Goal: Transaction & Acquisition: Book appointment/travel/reservation

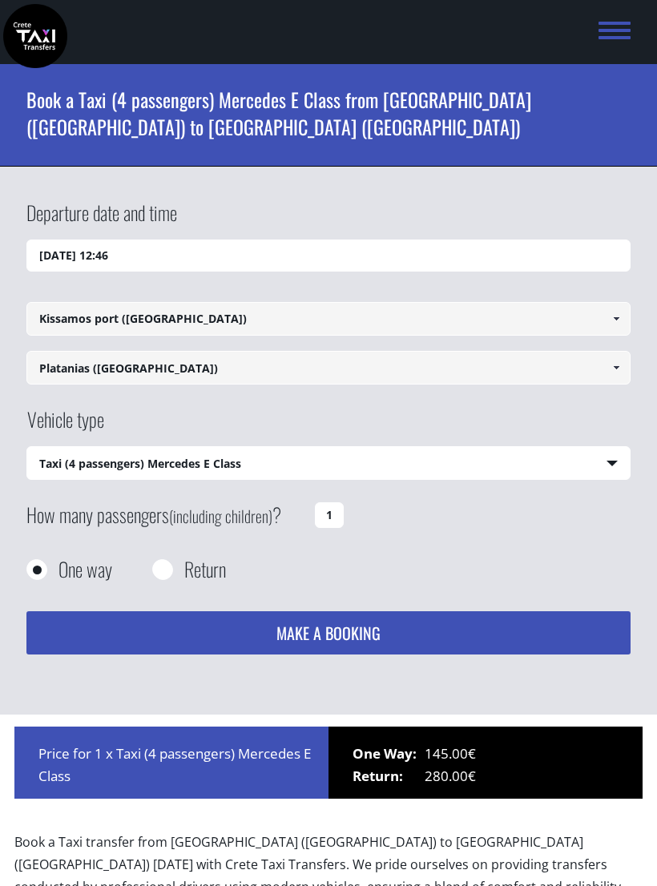
select select "540"
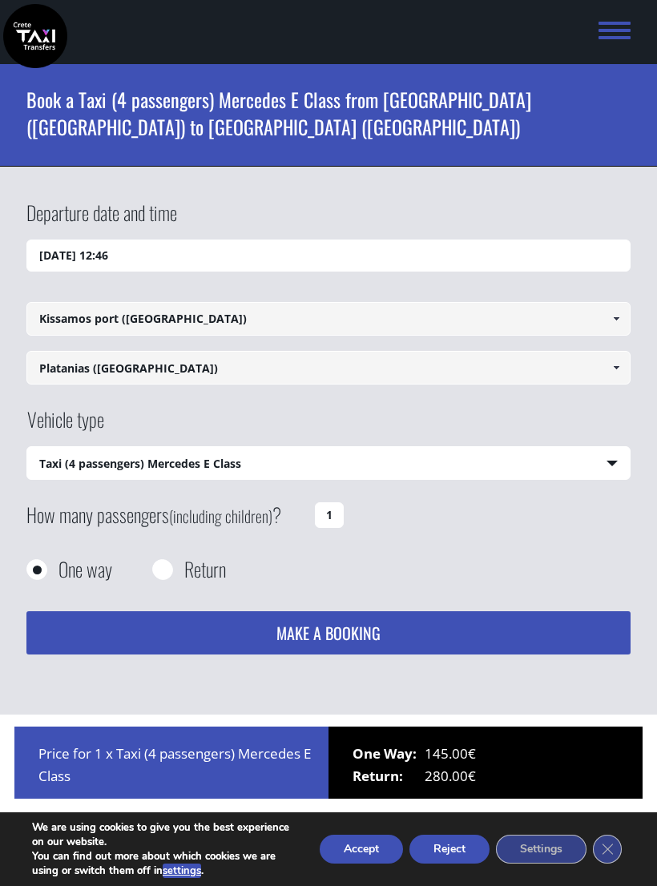
click at [512, 270] on input "27/08/2025 12:46" at bounding box center [328, 256] width 604 height 32
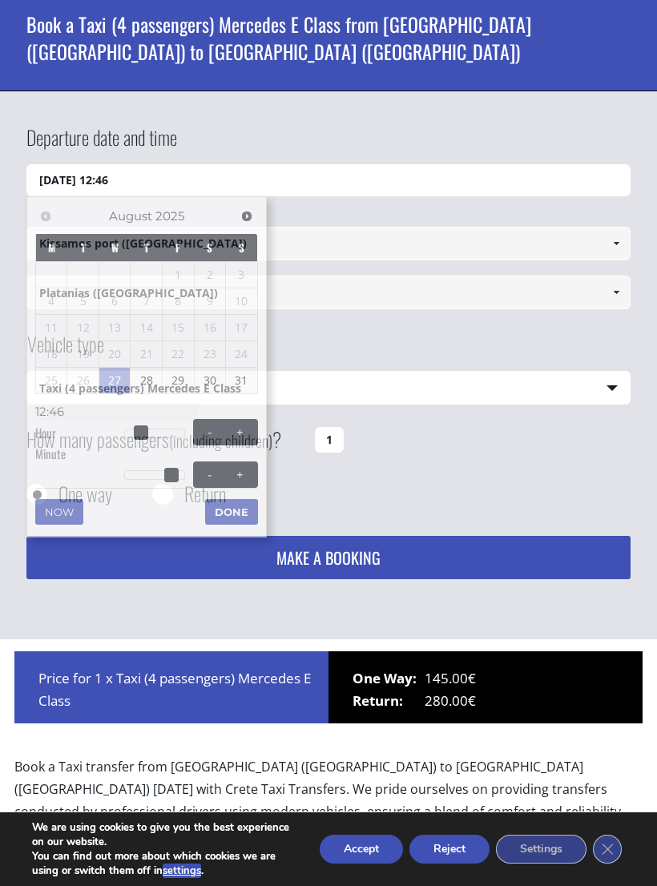
scroll to position [240, 0]
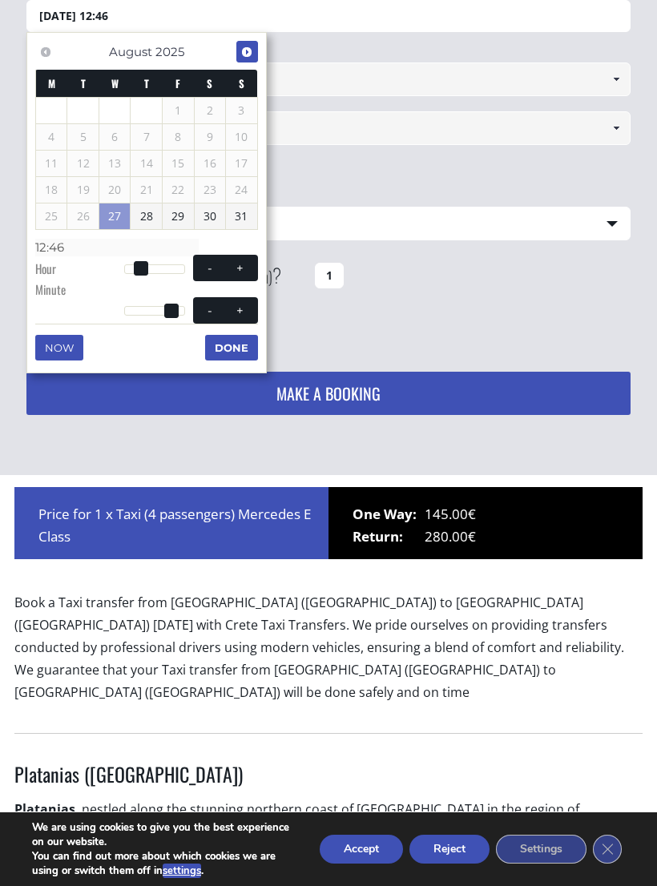
click at [256, 55] on link "Next" at bounding box center [247, 52] width 22 height 22
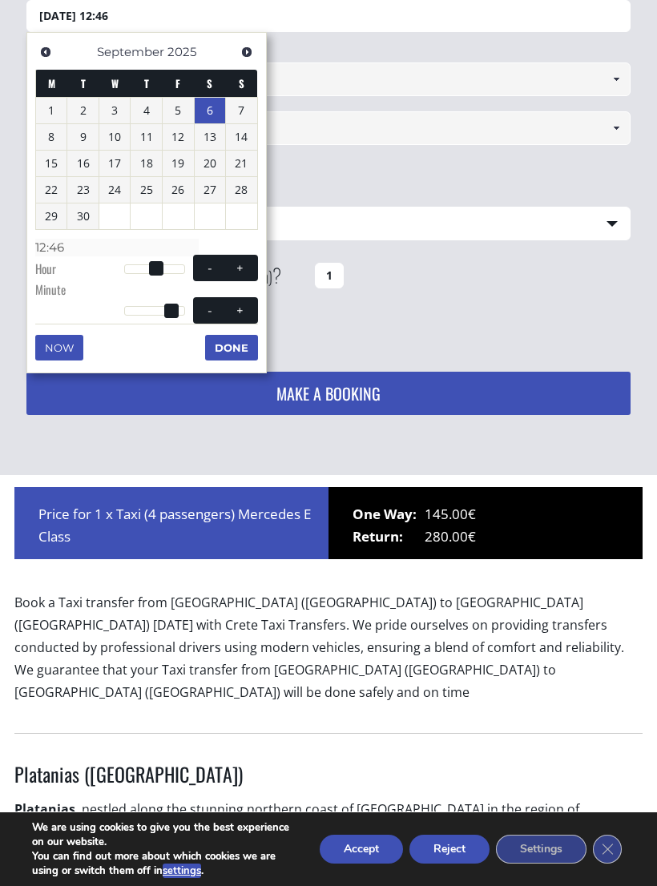
click at [213, 115] on link "6" at bounding box center [210, 111] width 31 height 26
click at [251, 264] on button "+" at bounding box center [239, 267] width 29 height 15
type input "06/09/2025 01:00"
type input "01:00"
click at [250, 264] on button "+" at bounding box center [239, 267] width 29 height 15
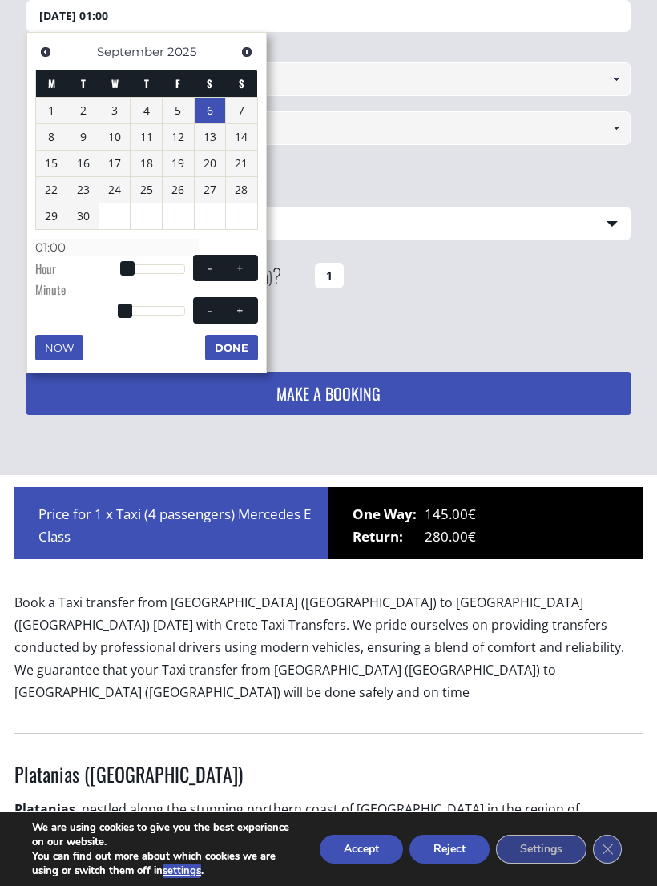
type input "06/09/2025 02:00"
type input "02:00"
click at [250, 264] on button "+" at bounding box center [239, 267] width 29 height 15
type input "06/09/2025 03:00"
type input "03:00"
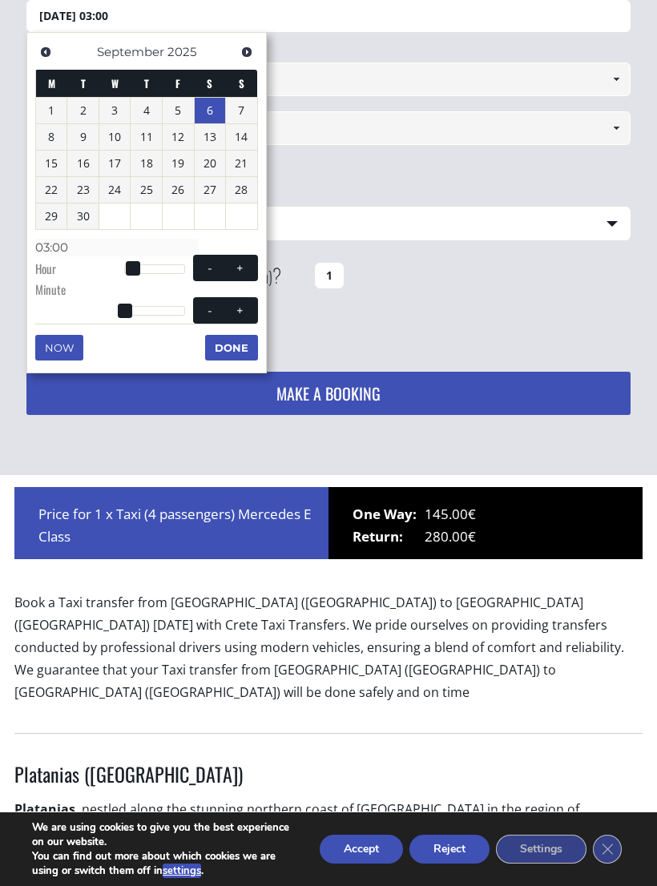
click at [250, 266] on button "+" at bounding box center [239, 267] width 29 height 15
type input "06/09/2025 04:00"
type input "04:00"
click at [249, 266] on button "+" at bounding box center [239, 267] width 29 height 15
type input "06/09/2025 05:00"
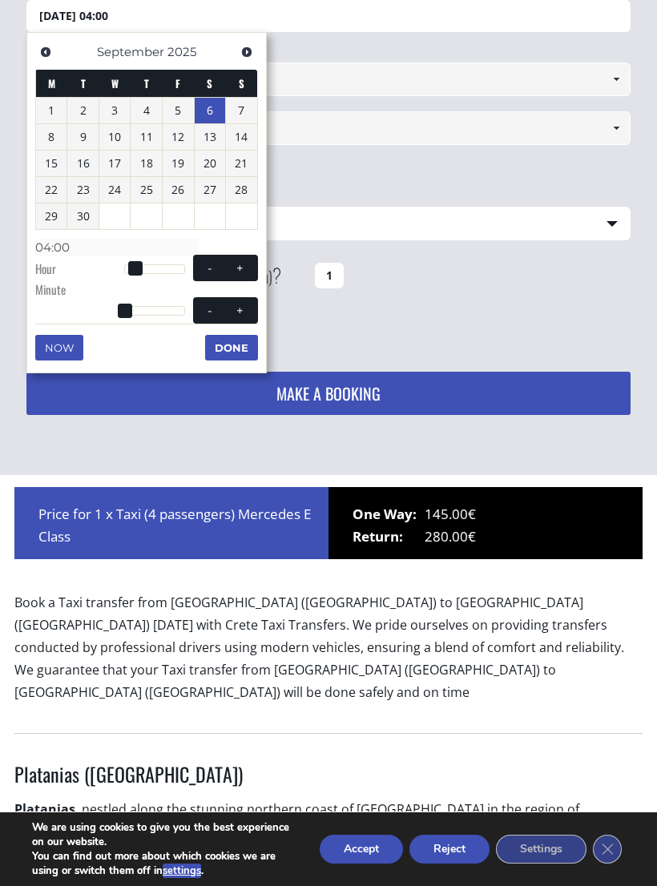
type input "05:00"
click at [252, 260] on button "+" at bounding box center [239, 267] width 29 height 15
type input "06/09/2025 06:00"
type input "06:00"
click at [252, 260] on button "+" at bounding box center [239, 267] width 29 height 15
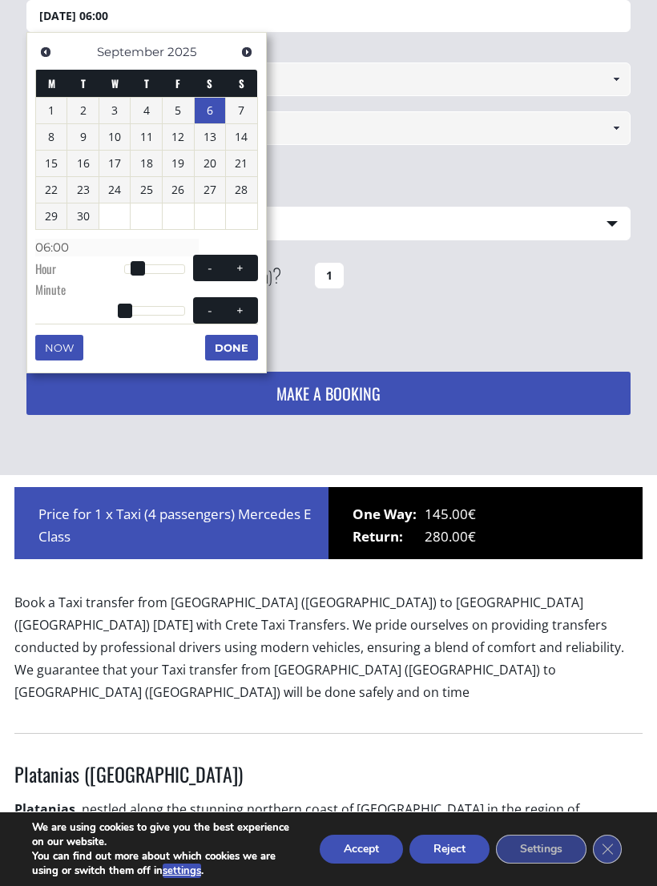
type input "06/09/2025 07:00"
type input "07:00"
click at [249, 265] on button "+" at bounding box center [239, 267] width 29 height 15
type input "06/09/2025 08:00"
type input "08:00"
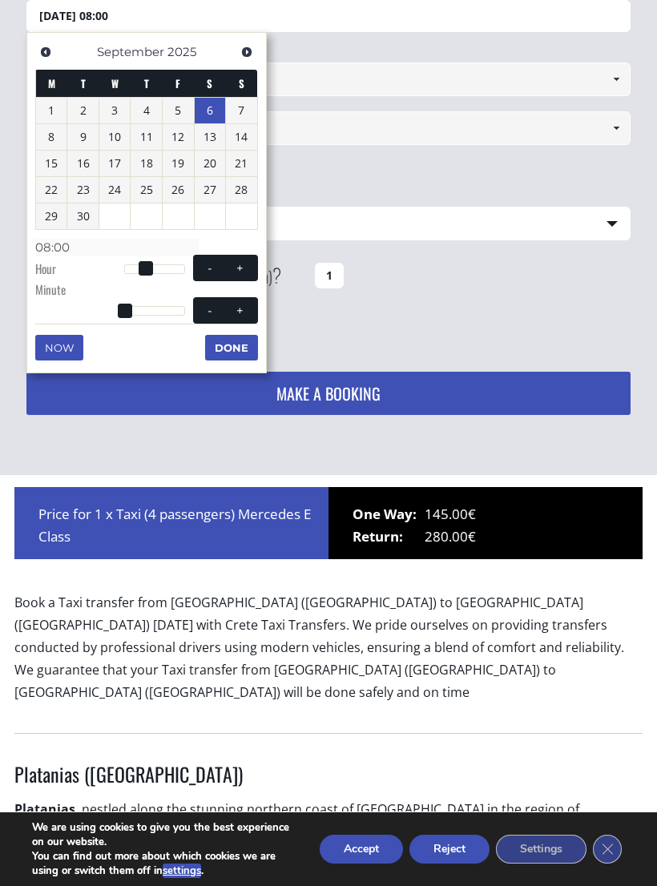
click at [248, 264] on button "+" at bounding box center [239, 267] width 29 height 15
type input "06/09/2025 09:00"
type input "09:00"
click at [248, 265] on button "+" at bounding box center [239, 267] width 29 height 15
type input "06/09/2025 10:00"
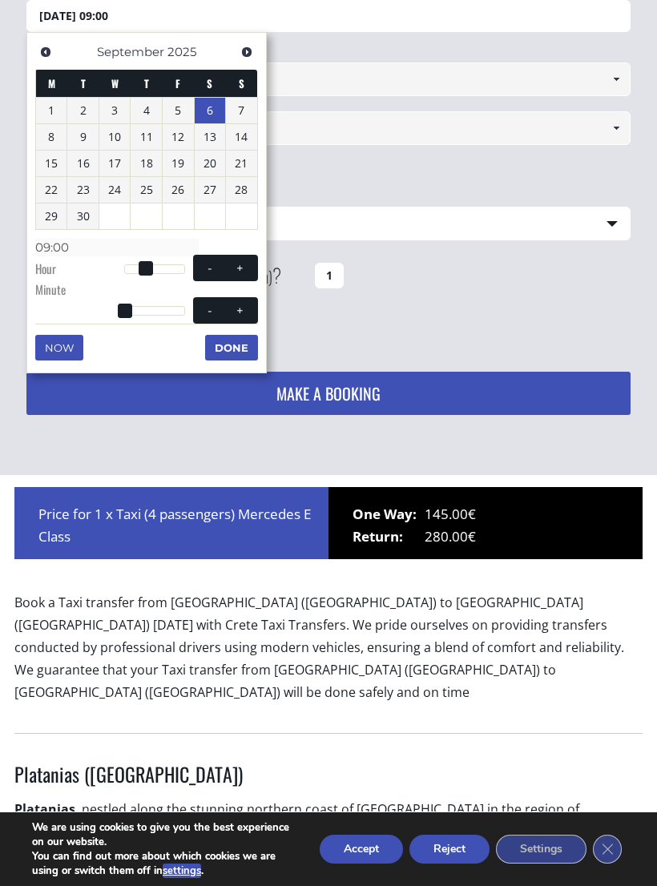
type input "10:00"
click at [247, 264] on button "+" at bounding box center [239, 267] width 29 height 15
type input "06/09/2025 11:00"
type input "11:00"
click at [246, 264] on span at bounding box center [239, 268] width 13 height 13
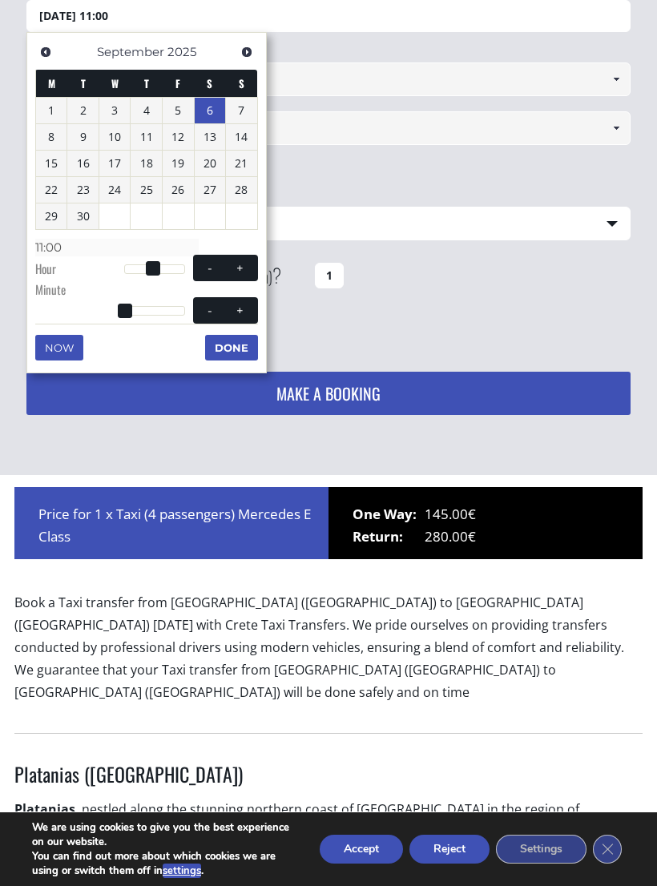
type input "06/09/2025 12:00"
type input "12:00"
click at [246, 264] on span at bounding box center [239, 268] width 13 height 13
type input "06/09/2025 13:00"
type input "13:00"
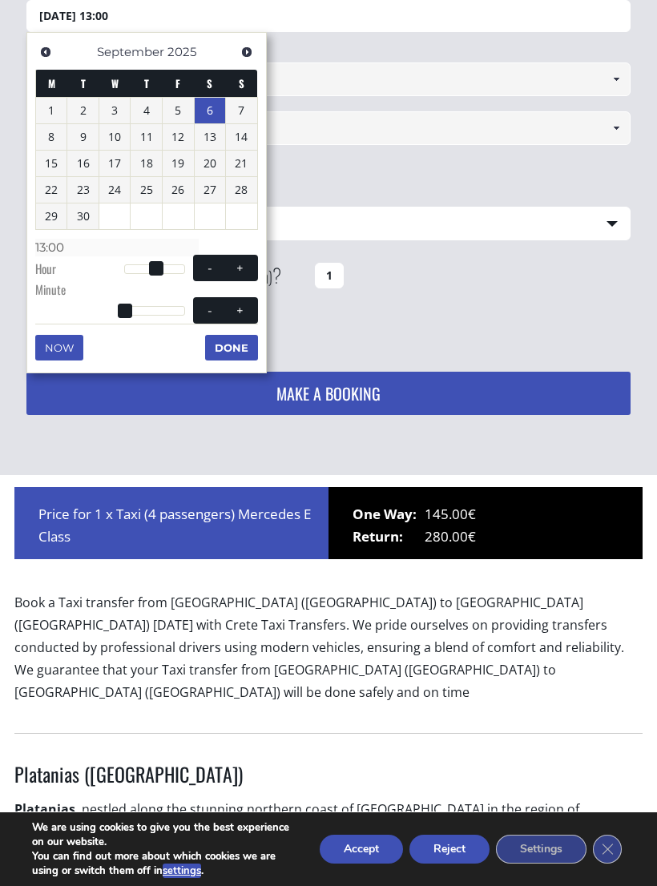
click at [246, 263] on span at bounding box center [239, 268] width 13 height 13
type input "06/09/2025 14:00"
type input "14:00"
click at [246, 263] on span at bounding box center [239, 268] width 13 height 13
type input "06/09/2025 15:00"
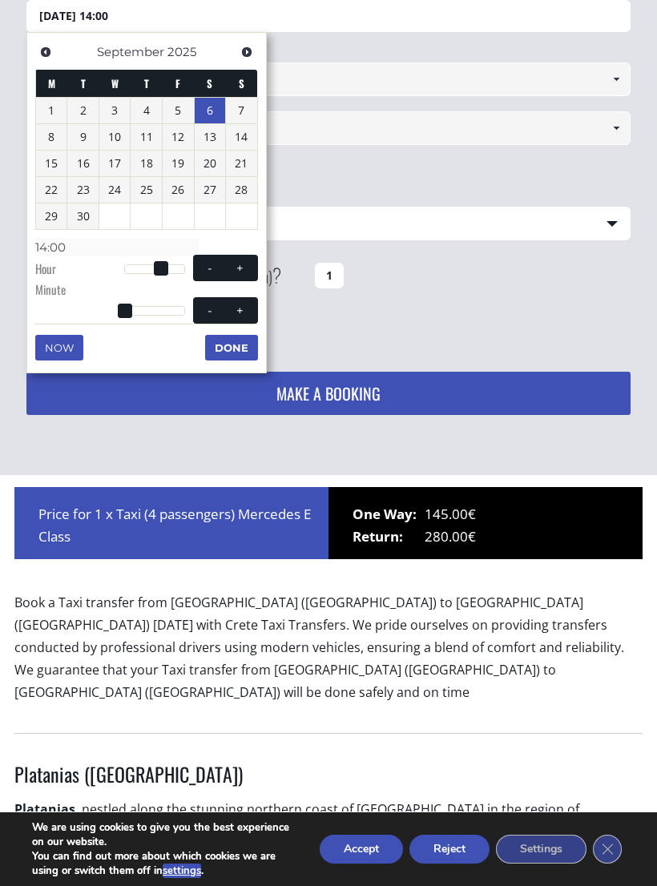
type input "15:00"
click at [246, 264] on span at bounding box center [239, 268] width 13 height 13
type input "06/09/2025 16:00"
type input "16:00"
click at [246, 263] on span at bounding box center [239, 268] width 13 height 13
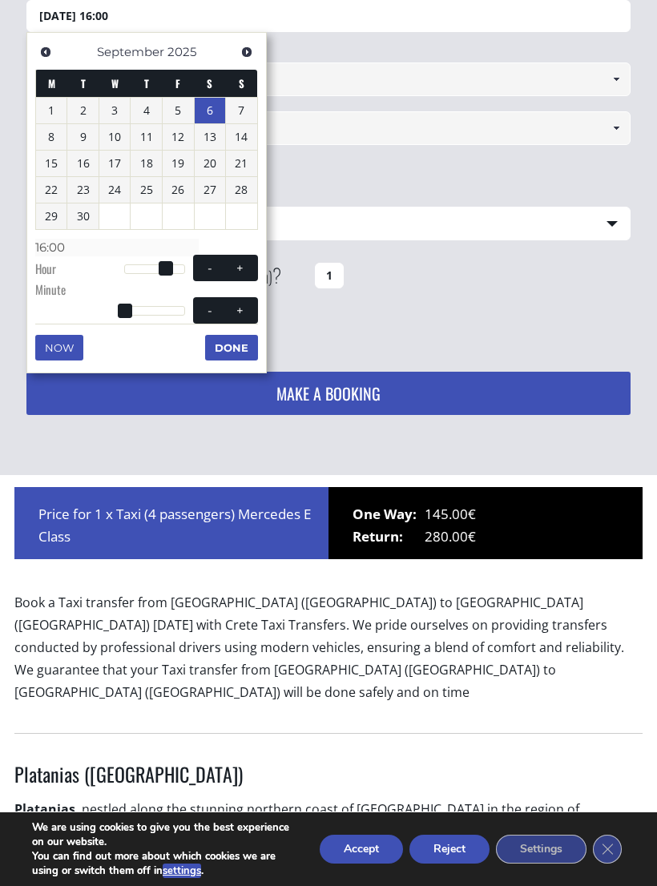
type input "06/09/2025 17:00"
type input "17:00"
click at [248, 263] on button "+" at bounding box center [239, 267] width 29 height 15
type input "06/09/2025 18:00"
type input "18:00"
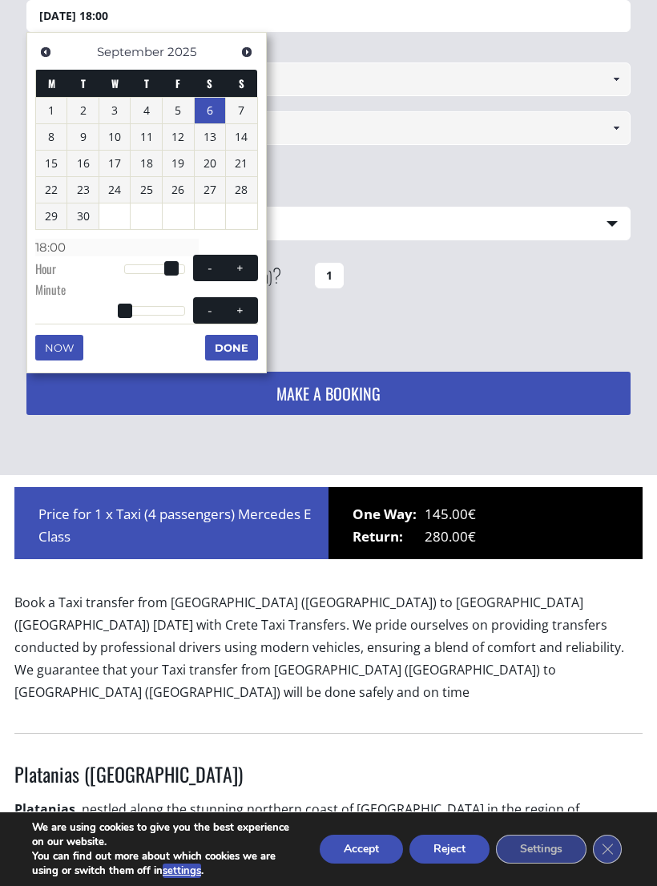
click at [248, 263] on button "+" at bounding box center [239, 267] width 29 height 15
type input "06/09/2025 19:00"
type input "19:00"
click at [246, 264] on span at bounding box center [239, 268] width 13 height 13
type input "06/09/2025 20:00"
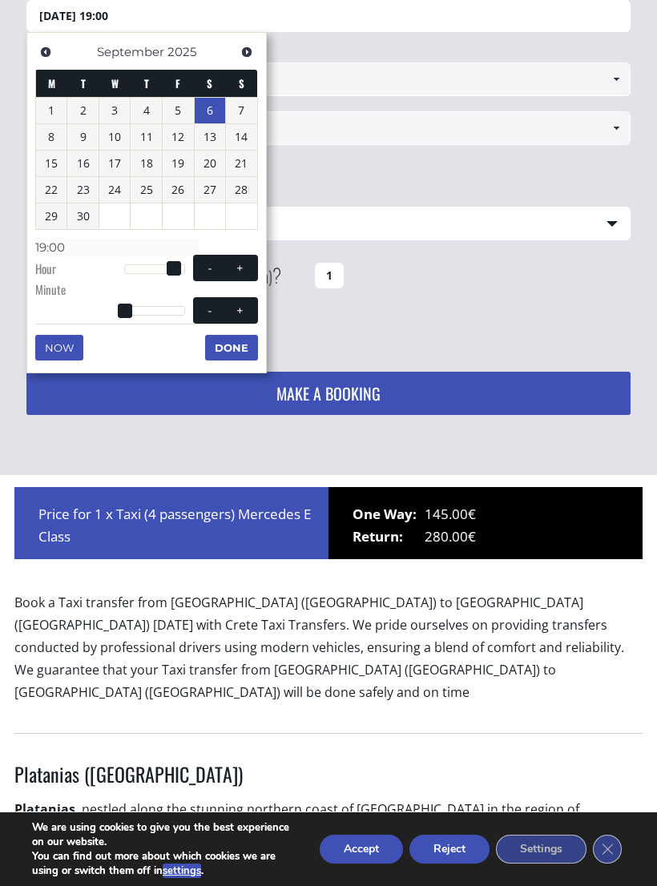
type input "20:00"
click at [246, 264] on span at bounding box center [239, 268] width 13 height 13
type input "06/09/2025 21:00"
type input "21:00"
click at [248, 263] on button "+" at bounding box center [239, 267] width 29 height 15
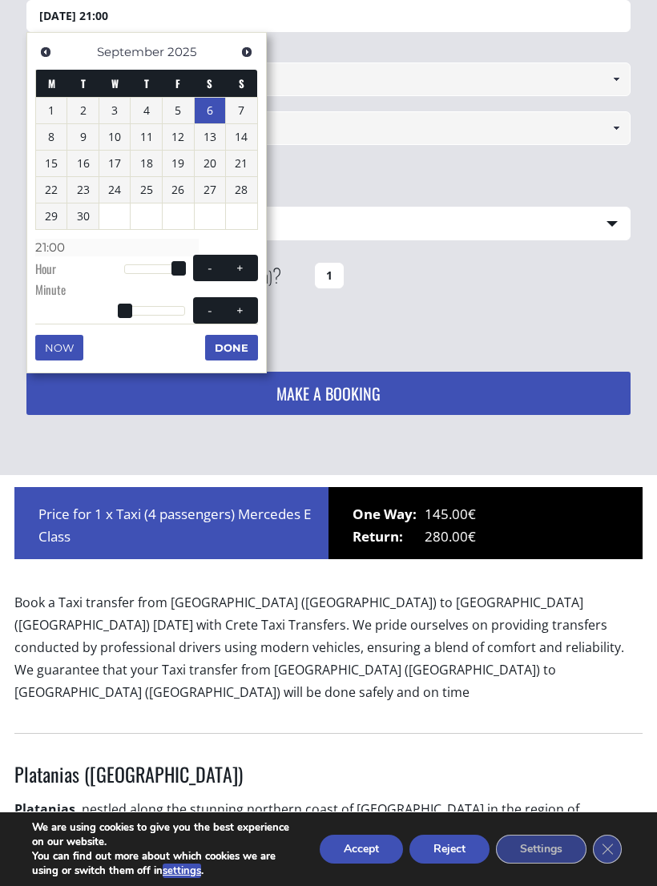
type input "06/09/2025 22:00"
type input "22:00"
click at [208, 264] on span at bounding box center [210, 268] width 13 height 13
type input "06/09/2025 21:00"
type input "21:00"
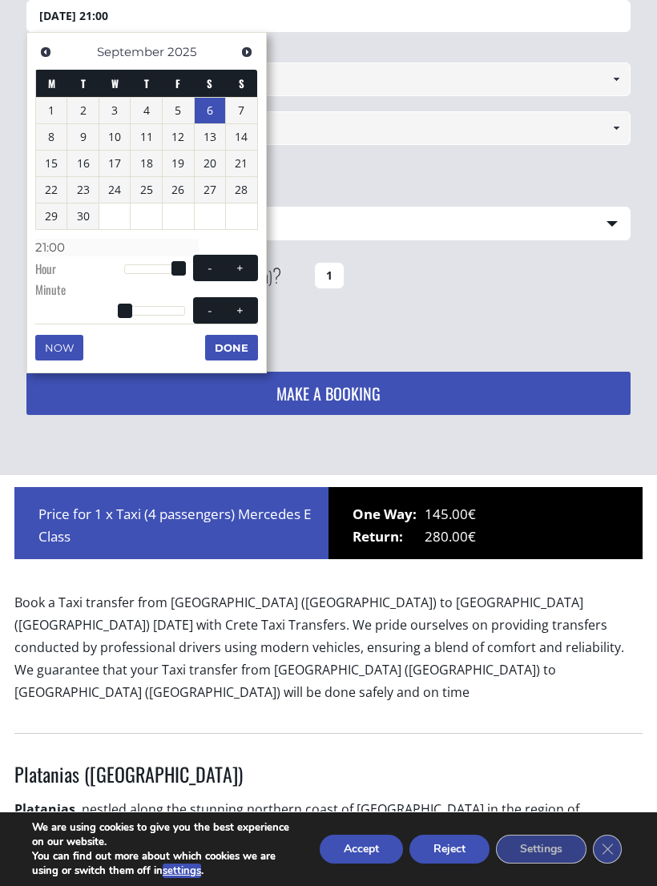
click at [209, 267] on span at bounding box center [210, 268] width 13 height 13
type input "06/09/2025 20:00"
type input "20:00"
click at [248, 312] on button "+" at bounding box center [239, 310] width 29 height 15
type input "06/09/2025 20:01"
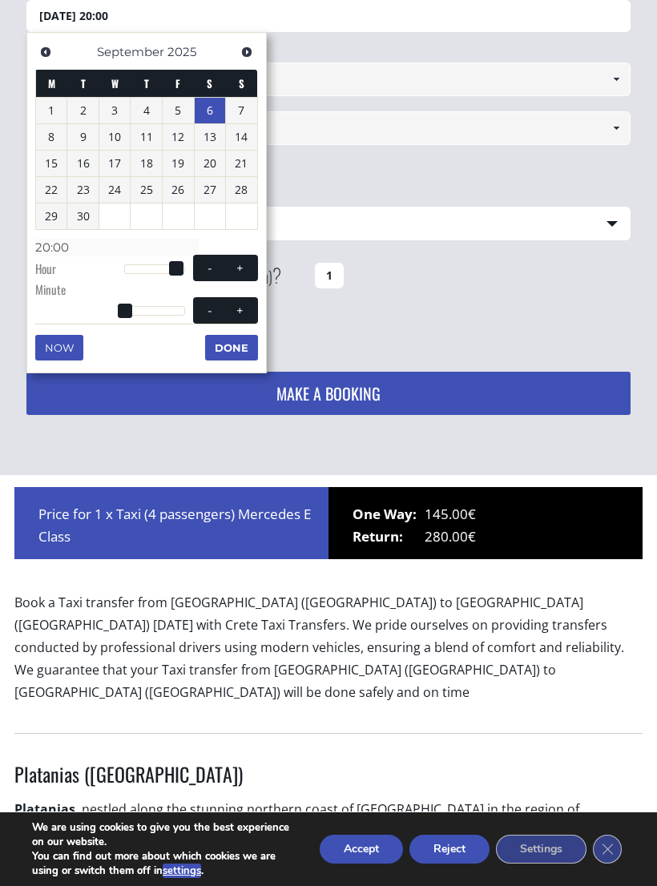
type input "20:01"
click at [248, 311] on button "+" at bounding box center [239, 310] width 29 height 15
type input "06/09/2025 20:02"
type input "20:02"
click at [251, 309] on button "+" at bounding box center [239, 310] width 29 height 15
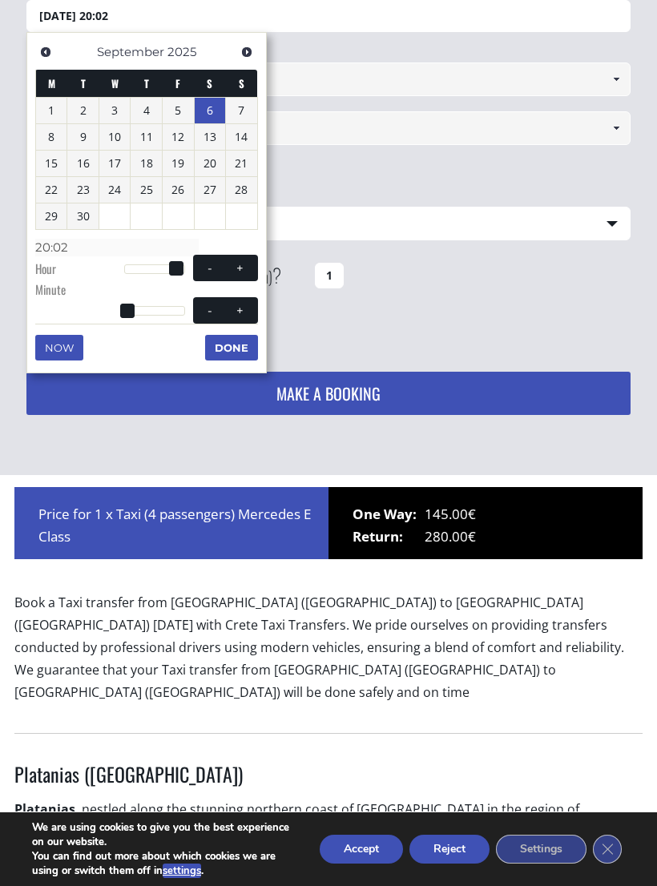
type input "06/09/2025 20:03"
type input "20:03"
click at [251, 309] on button "+" at bounding box center [239, 310] width 29 height 15
type input "06/09/2025 20:04"
type input "20:04"
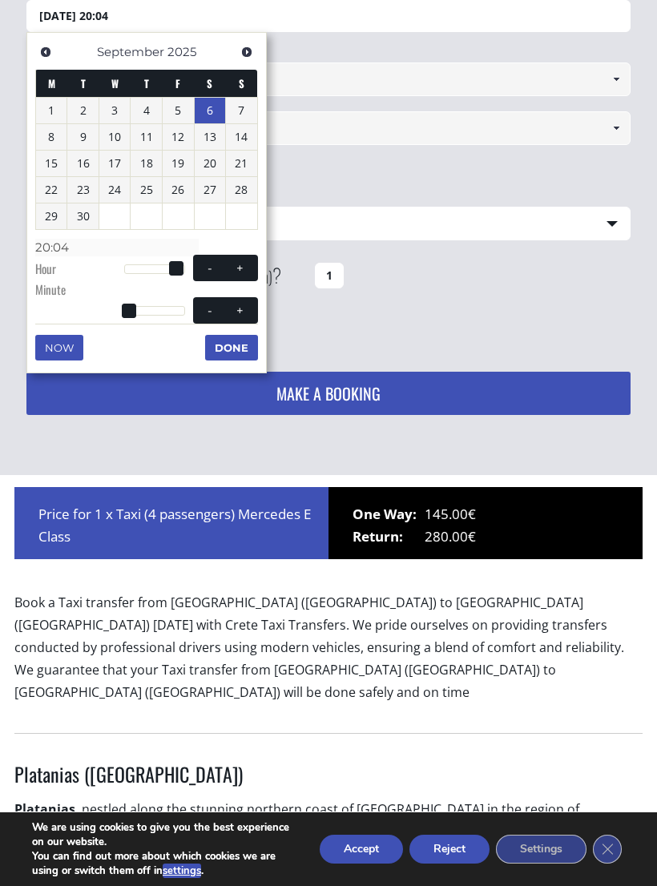
click at [244, 310] on span at bounding box center [239, 310] width 13 height 13
type input "06/09/2025 20:05"
type input "20:05"
click at [244, 309] on span at bounding box center [239, 310] width 13 height 13
type input "06/09/2025 20:06"
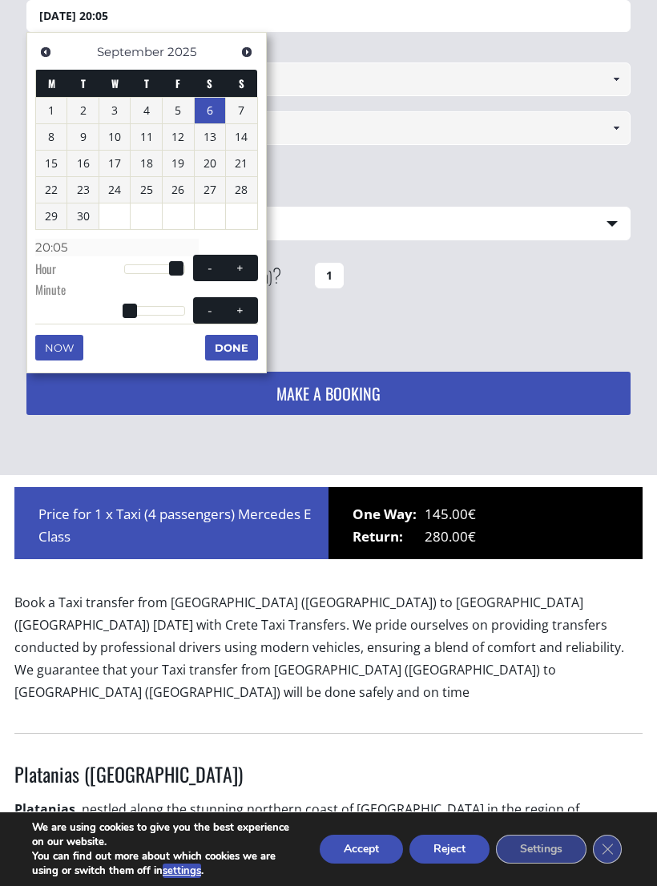
type input "20:06"
click at [248, 305] on button "+" at bounding box center [239, 310] width 29 height 15
type input "06/09/2025 20:07"
type input "20:07"
click at [248, 305] on button "+" at bounding box center [239, 310] width 29 height 15
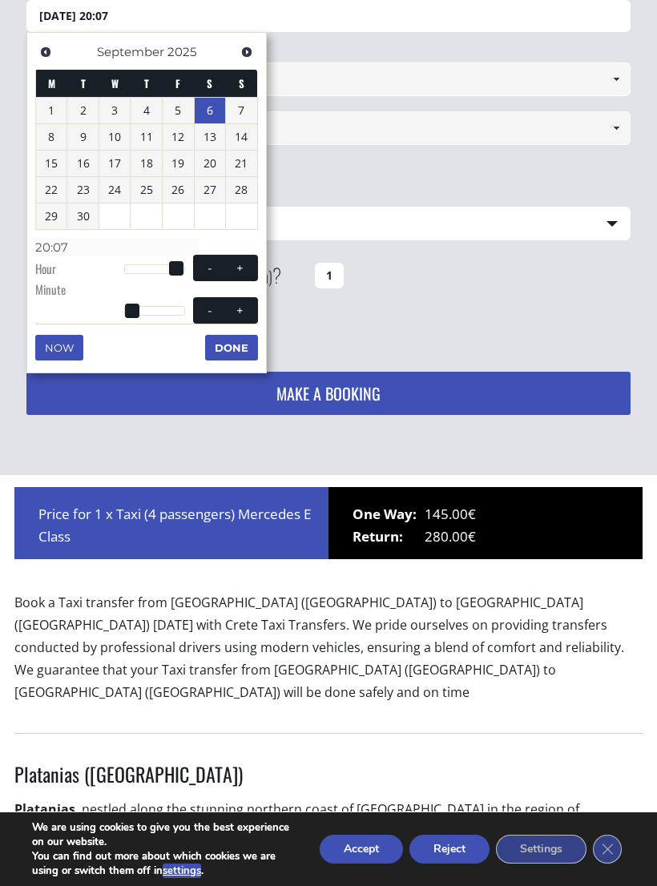
type input "06/09/2025 20:08"
type input "20:08"
click at [246, 310] on span at bounding box center [239, 310] width 13 height 13
type input "06/09/2025 20:09"
type input "20:09"
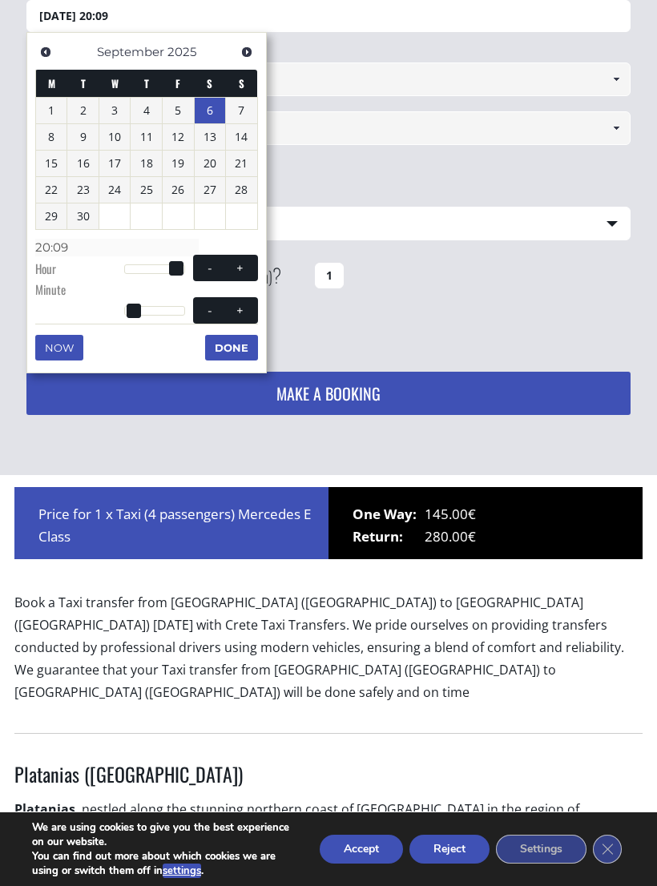
click at [655, 432] on div "Departure date and time 06/09/2025 20:09 Pick up location Kissamos port (Chania…" at bounding box center [328, 201] width 657 height 549
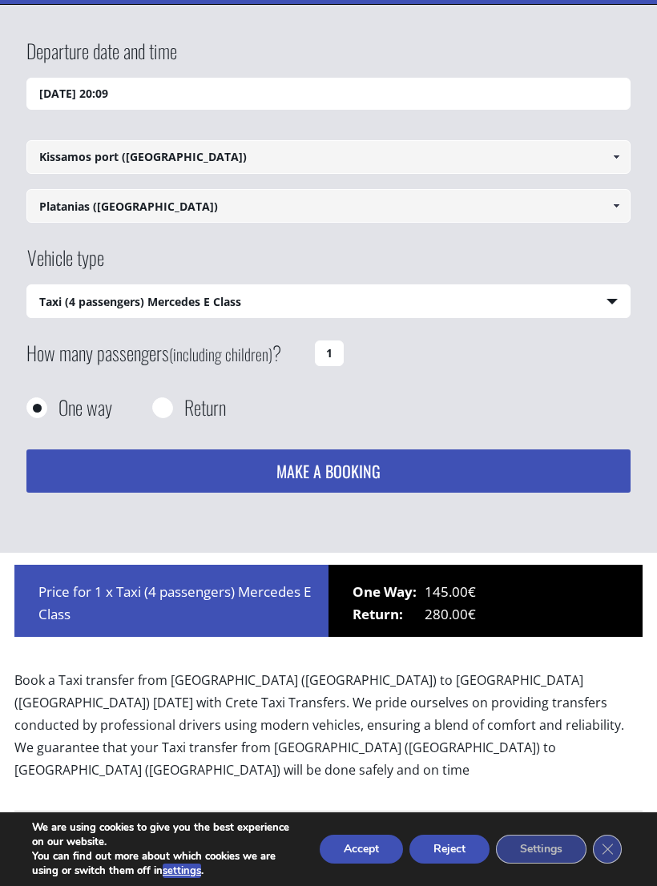
scroll to position [0, 0]
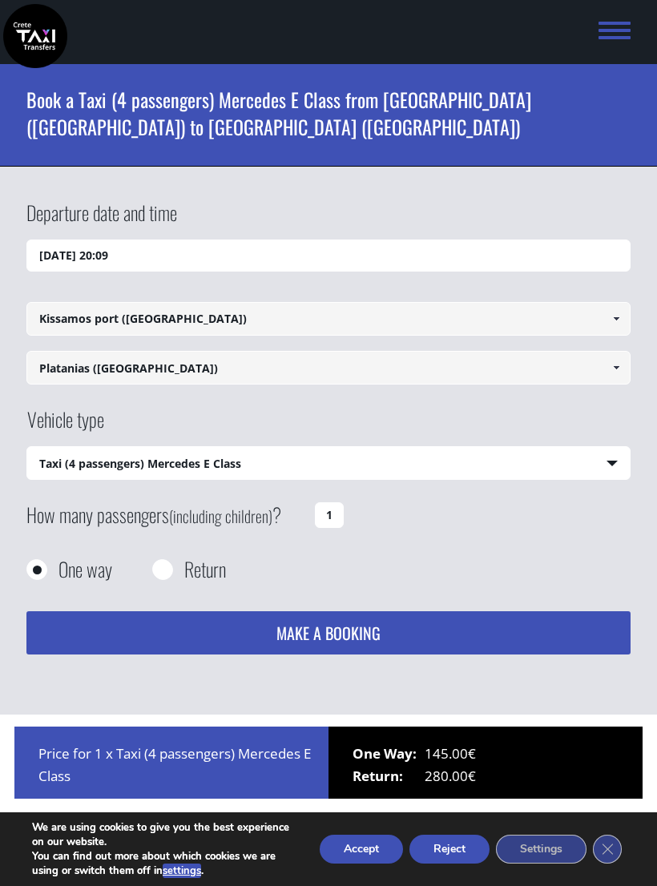
click at [527, 257] on input "06/09/2025 20:09" at bounding box center [328, 256] width 604 height 32
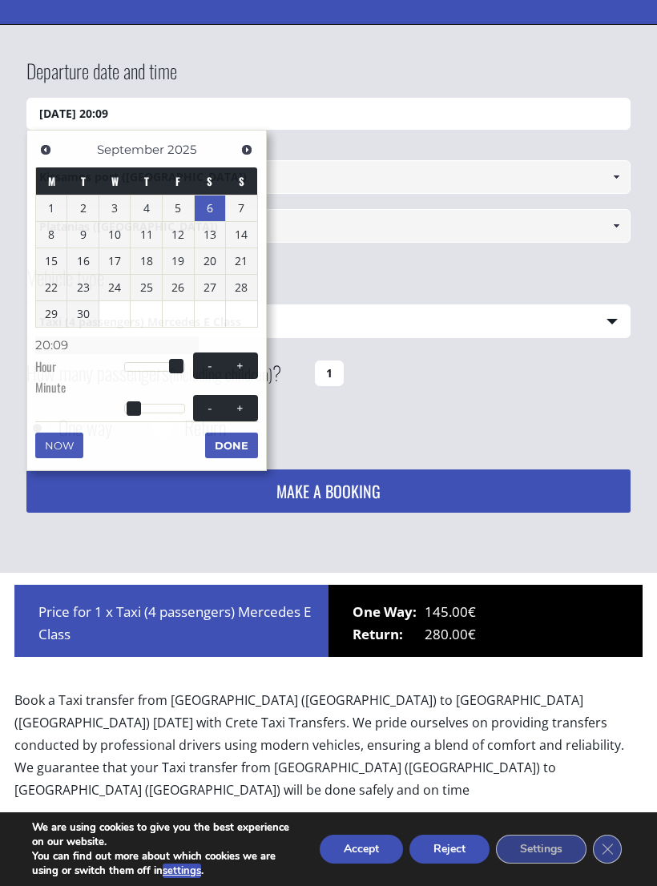
scroll to position [240, 0]
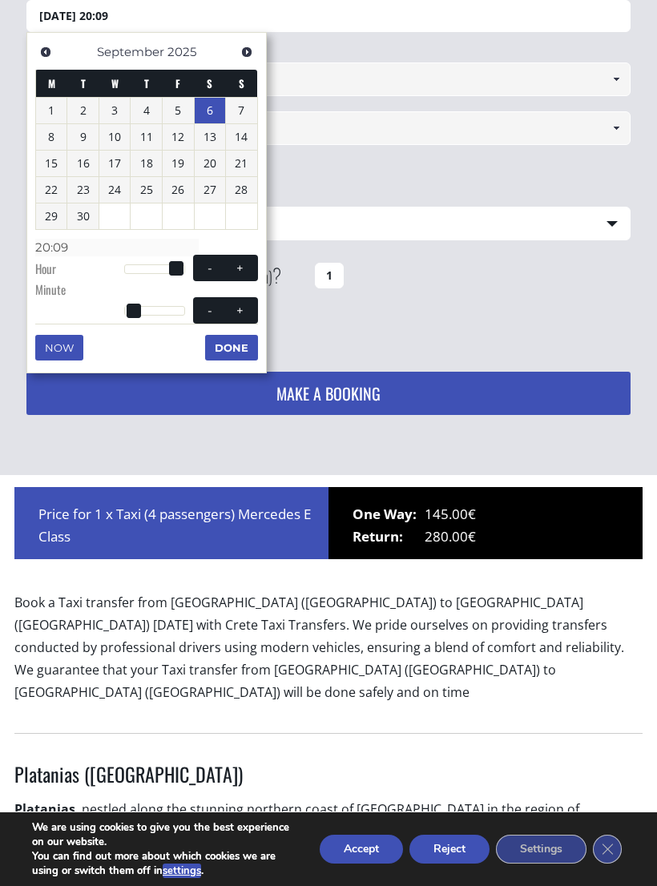
click at [245, 265] on span at bounding box center [239, 268] width 13 height 13
type input "06/09/2025 21:09"
type input "21:09"
click at [244, 264] on span at bounding box center [239, 268] width 13 height 13
type input "06/09/2025 22:09"
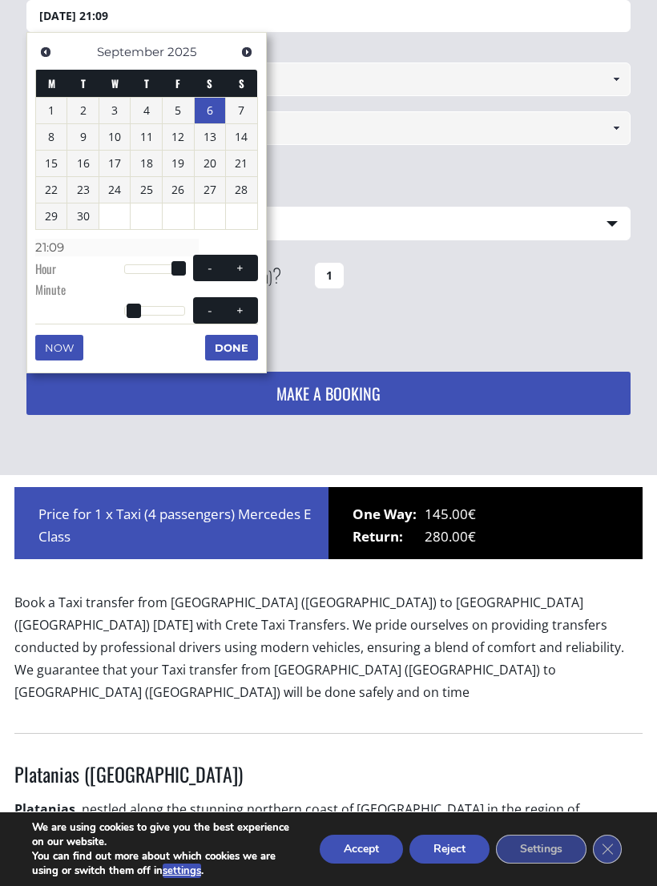
type input "22:09"
click at [246, 266] on span at bounding box center [239, 268] width 13 height 13
type input "06/09/2025 23:09"
type input "23:09"
click at [205, 268] on span at bounding box center [210, 268] width 13 height 13
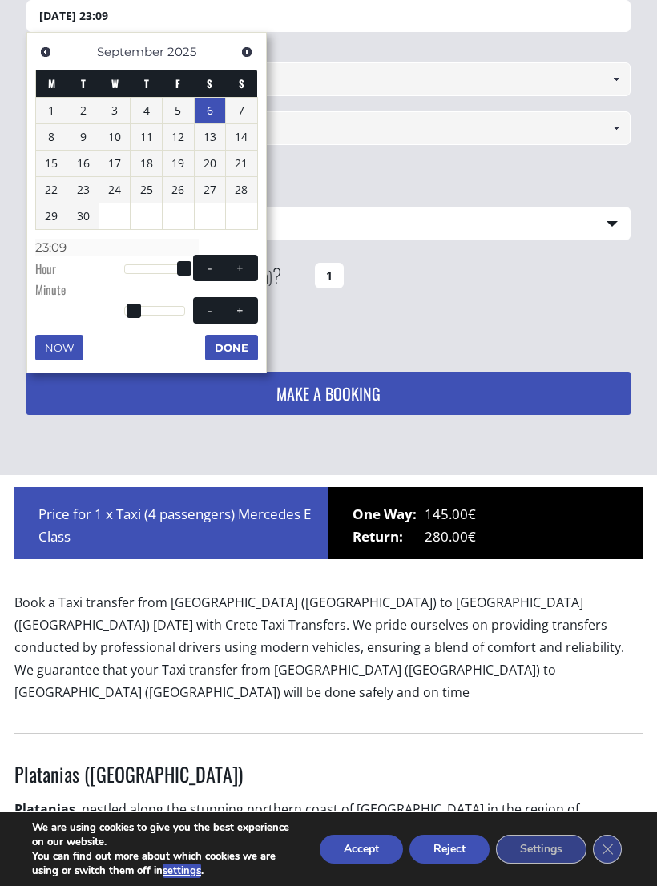
type input "06/09/2025 22:09"
type input "22:09"
click at [205, 268] on span at bounding box center [210, 268] width 13 height 13
type input "06/09/2025 21:09"
type input "21:09"
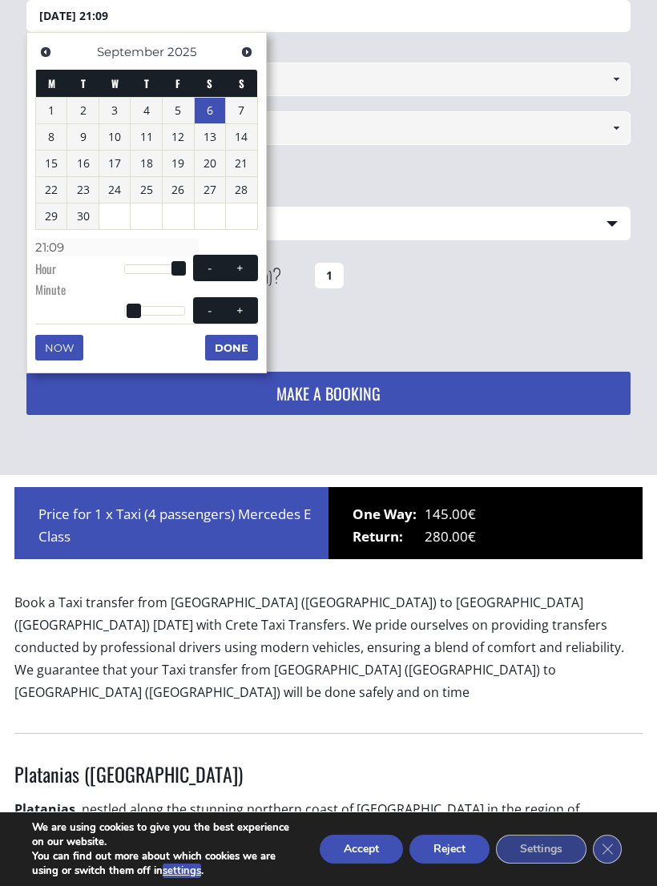
click at [208, 265] on span at bounding box center [210, 268] width 13 height 13
type input "06/09/2025 20:09"
type input "20:09"
click at [244, 306] on span at bounding box center [239, 310] width 13 height 13
type input "06/09/2025 20:10"
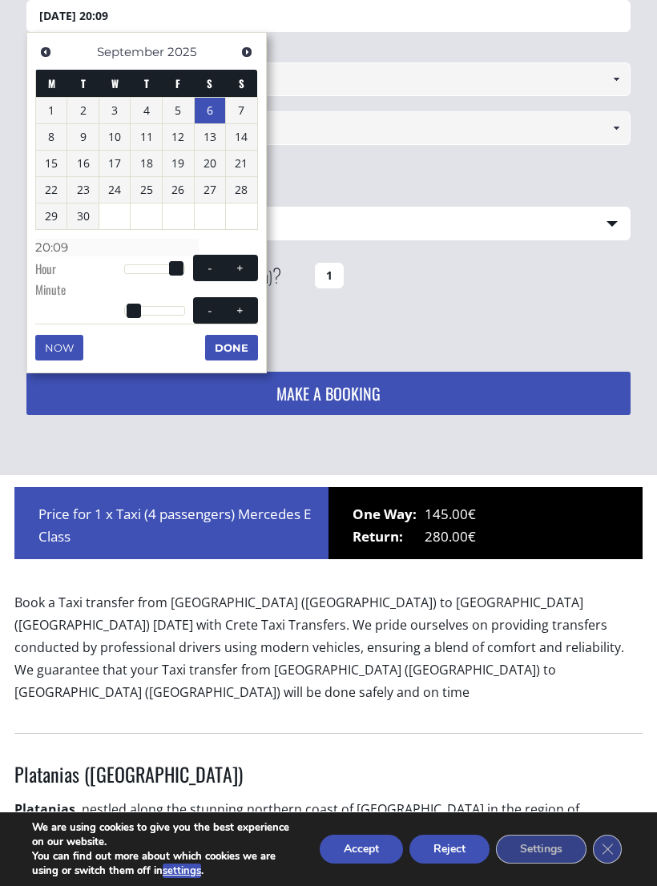
type input "20:10"
click at [244, 306] on span at bounding box center [239, 310] width 13 height 13
type input "06/09/2025 20:11"
type input "20:11"
click at [247, 308] on button "+" at bounding box center [239, 310] width 29 height 15
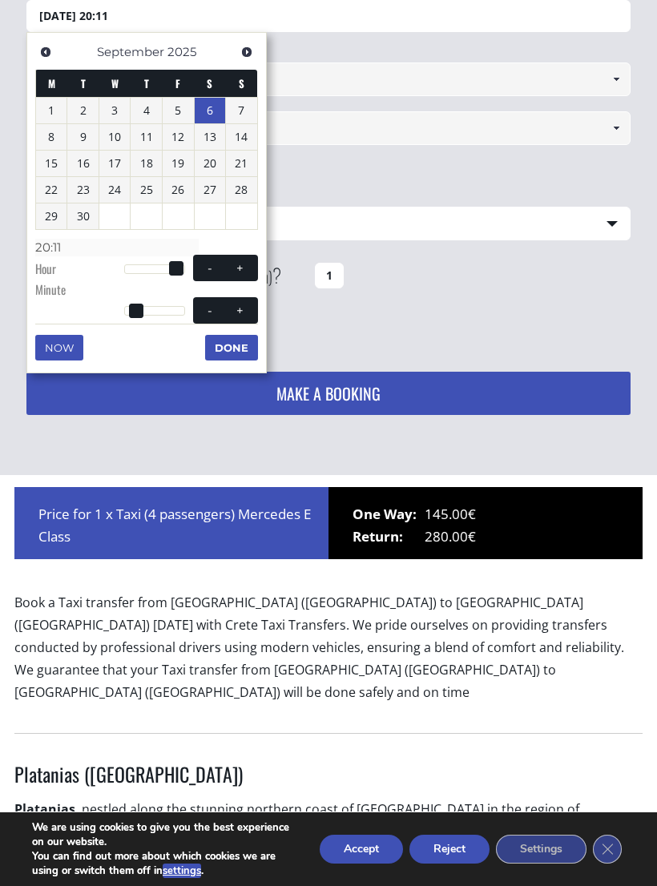
type input "06/09/2025 20:12"
type input "20:12"
click at [246, 308] on span at bounding box center [239, 310] width 13 height 13
type input "06/09/2025 20:13"
type input "20:13"
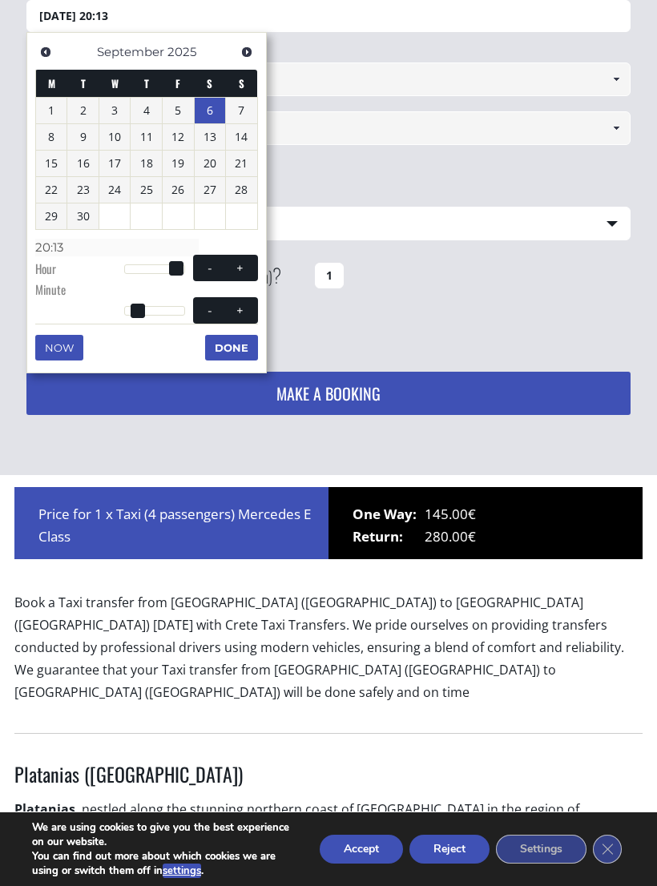
click at [244, 309] on span at bounding box center [239, 310] width 13 height 13
type input "06/09/2025 20:14"
type input "20:14"
click at [244, 309] on span at bounding box center [239, 310] width 13 height 13
type input "06/09/2025 20:15"
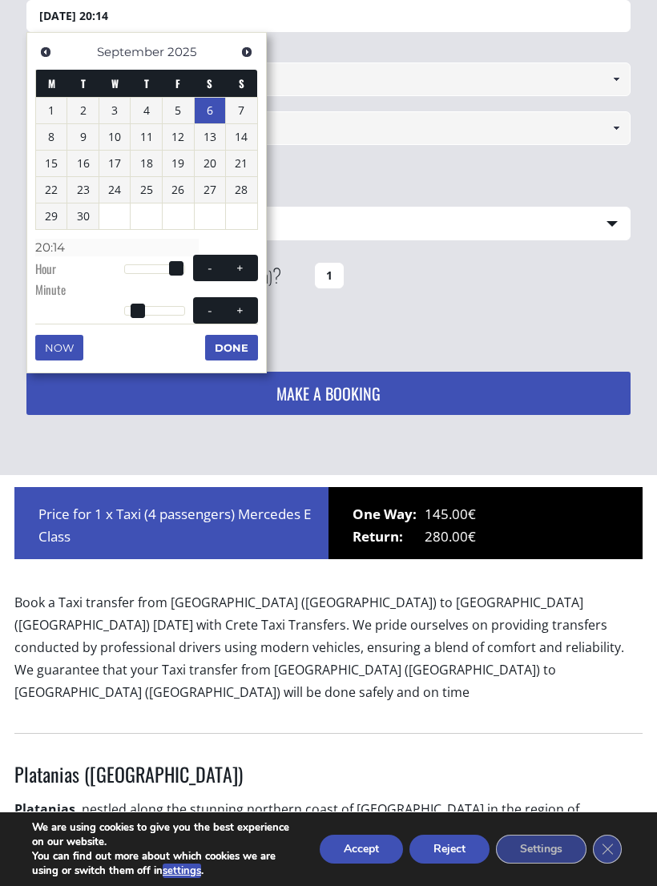
type input "20:15"
click at [248, 309] on button "+" at bounding box center [239, 310] width 29 height 15
type input "06/09/2025 20:16"
type input "20:16"
click at [247, 309] on button "+" at bounding box center [239, 310] width 29 height 15
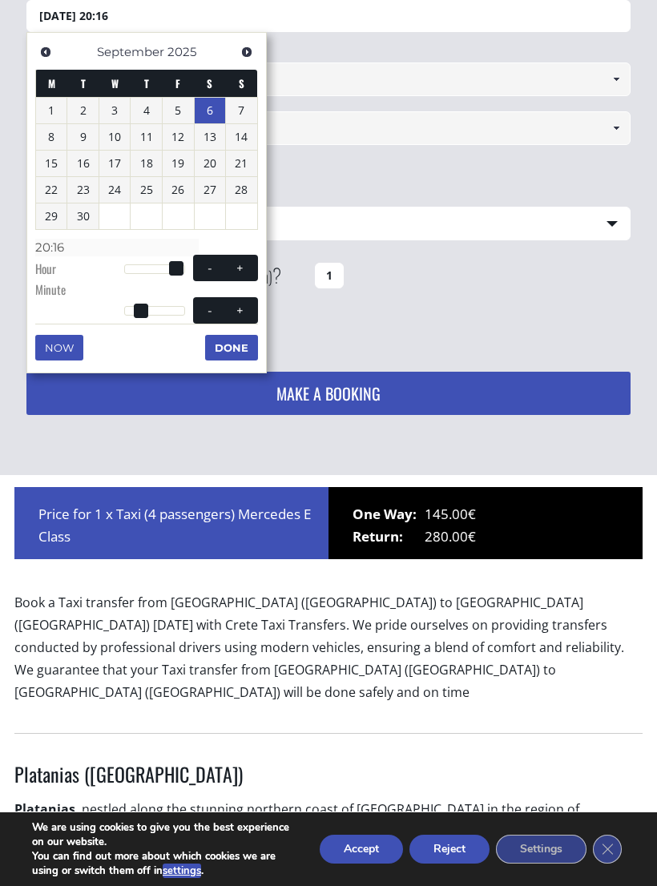
type input "06/09/2025 20:17"
type input "20:17"
click at [246, 309] on span at bounding box center [239, 310] width 13 height 13
type input "06/09/2025 20:18"
type input "20:18"
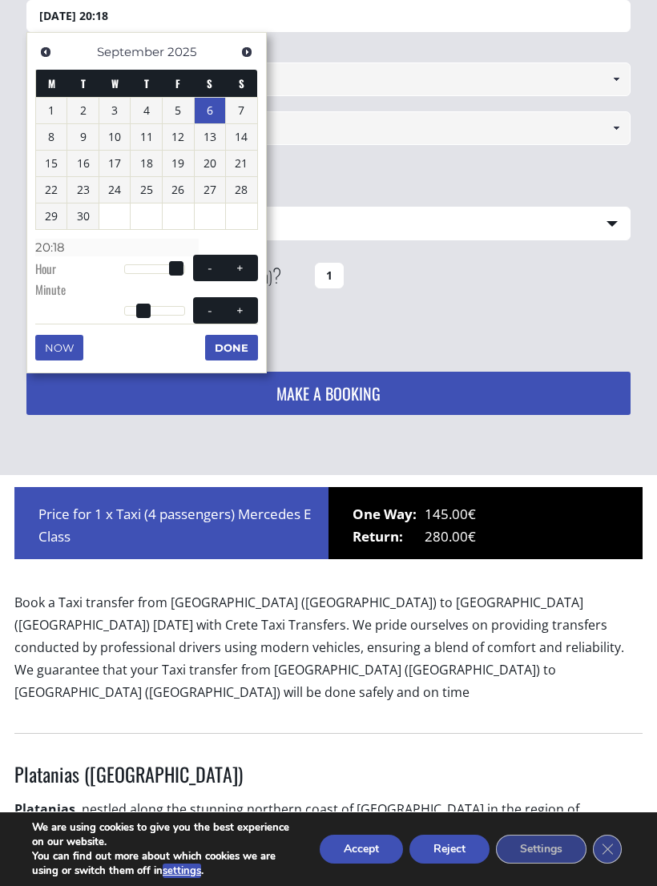
click at [245, 309] on span at bounding box center [239, 310] width 13 height 13
type input "06/09/2025 20:19"
type input "20:19"
click at [244, 309] on span at bounding box center [239, 310] width 13 height 13
type input "06/09/2025 20:20"
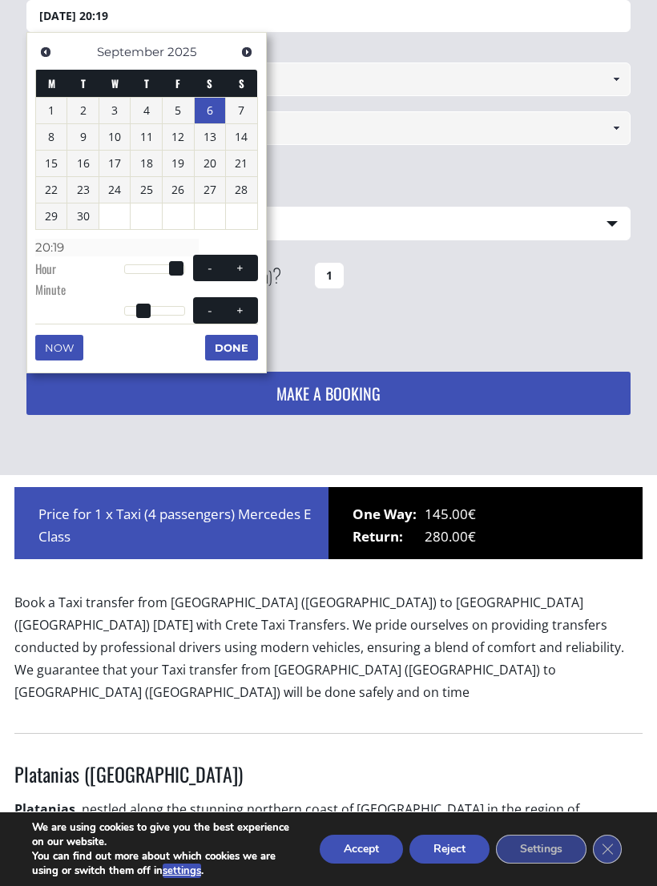
type input "20:20"
click at [244, 308] on span at bounding box center [239, 310] width 13 height 13
type input "06/09/2025 20:21"
type input "20:21"
click at [244, 309] on span at bounding box center [239, 310] width 13 height 13
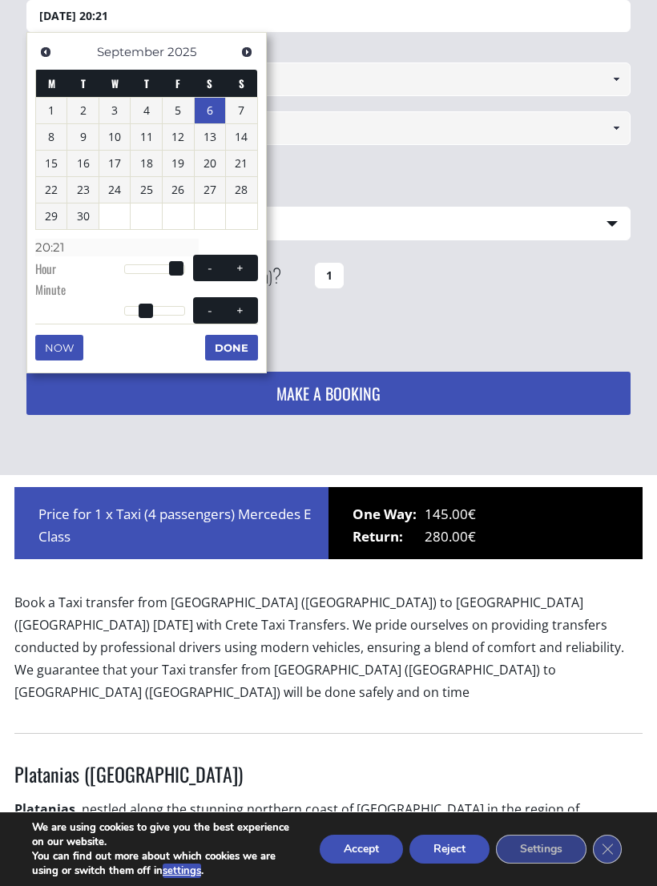
type input "06/09/2025 20:22"
type input "20:22"
click at [243, 308] on span at bounding box center [239, 310] width 13 height 13
type input "06/09/2025 20:23"
type input "20:23"
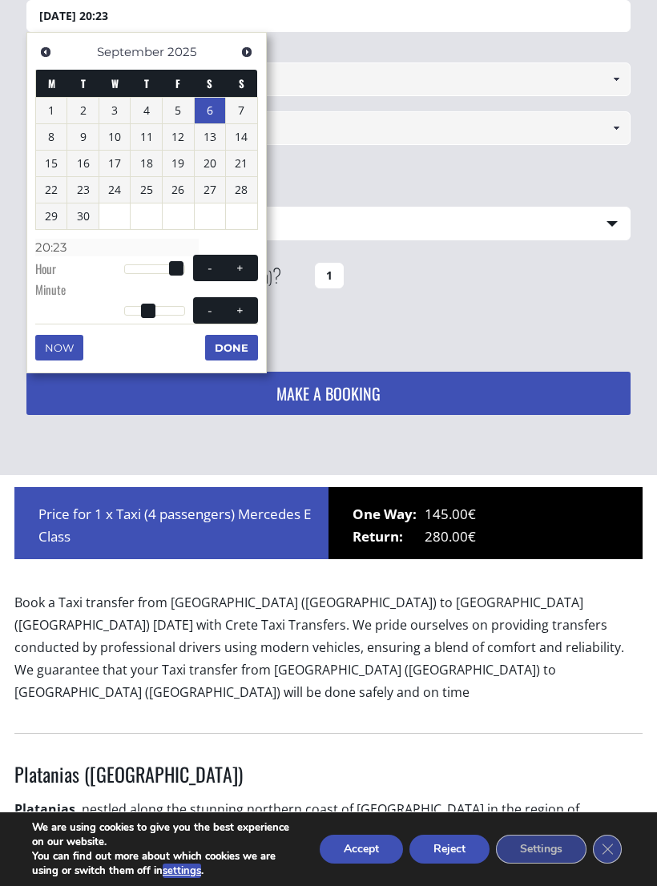
click at [244, 311] on span at bounding box center [239, 310] width 13 height 13
type input "06/09/2025 20:24"
type input "20:24"
click at [244, 310] on span at bounding box center [239, 310] width 13 height 13
type input "06/09/2025 20:25"
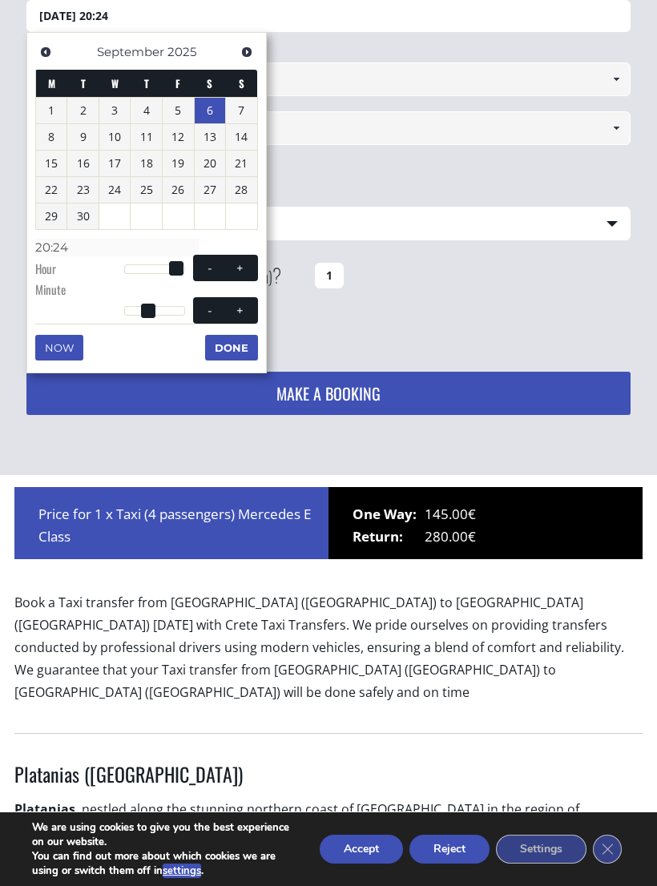
type input "20:25"
click at [244, 312] on span at bounding box center [239, 310] width 13 height 13
type input "06/09/2025 20:26"
type input "20:26"
click at [244, 312] on span at bounding box center [239, 310] width 13 height 13
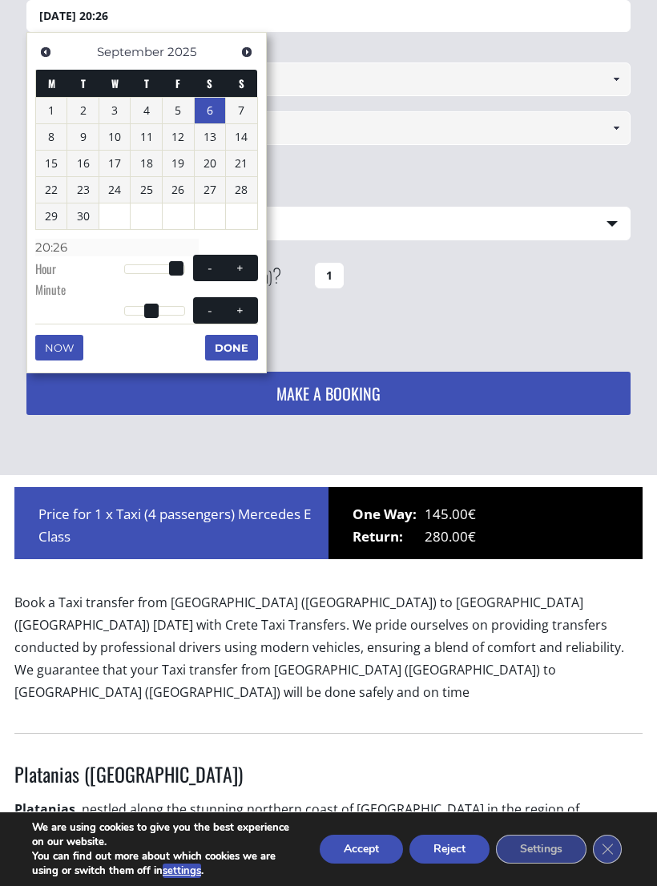
type input "06/09/2025 20:27"
type input "20:27"
click at [245, 313] on button "+" at bounding box center [239, 310] width 29 height 15
type input "06/09/2025 20:28"
type input "20:28"
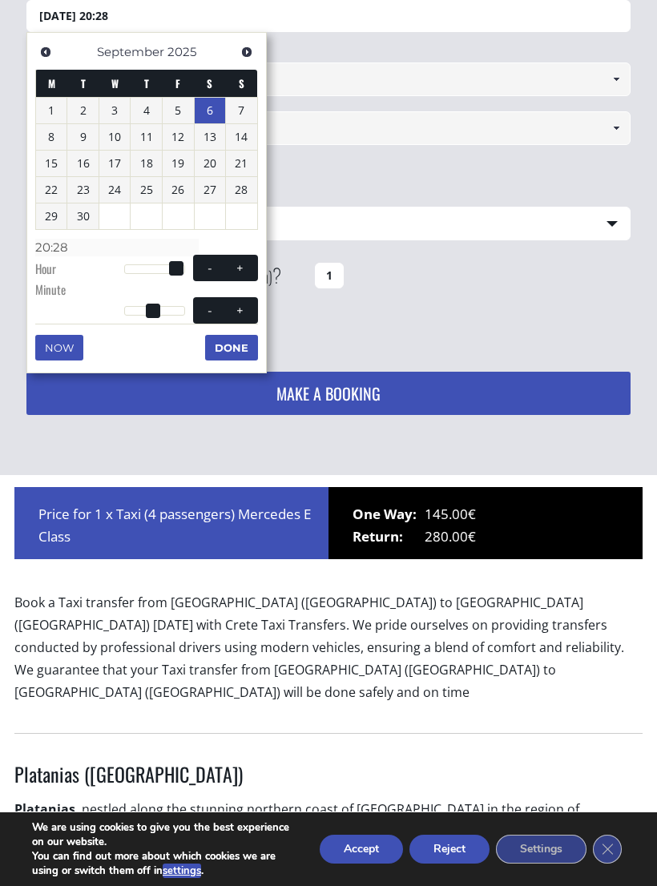
click at [245, 313] on button "+" at bounding box center [239, 310] width 29 height 15
type input "06/09/2025 20:29"
type input "20:29"
click at [243, 312] on span at bounding box center [239, 310] width 13 height 13
type input "06/09/2025 20:30"
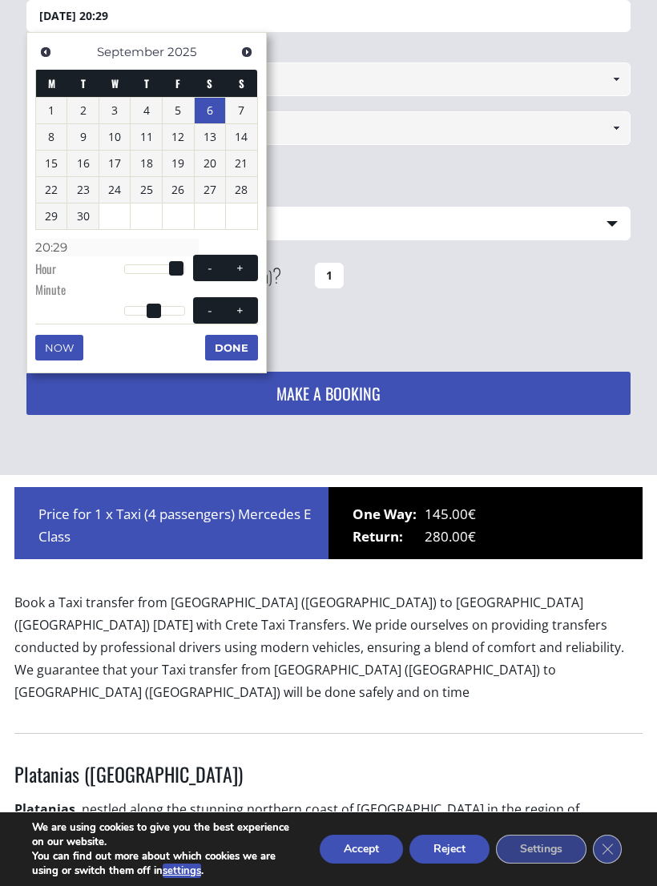
type input "20:30"
click at [244, 313] on button "+" at bounding box center [239, 310] width 29 height 15
type input "06/09/2025 20:31"
type input "20:31"
click at [242, 312] on span at bounding box center [239, 310] width 13 height 13
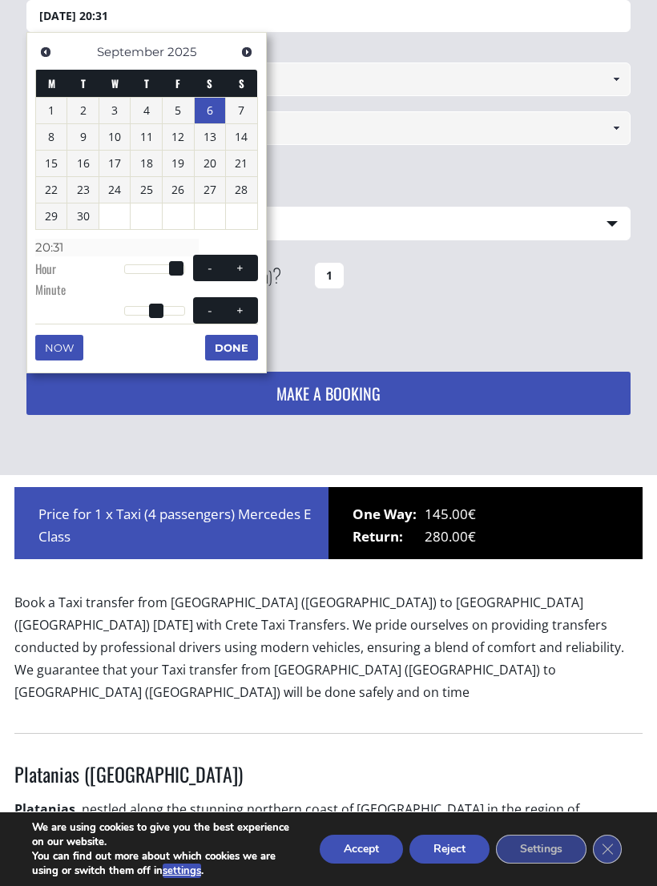
type input "06/09/2025 20:32"
type input "20:32"
click at [244, 314] on span "- +" at bounding box center [225, 310] width 65 height 26
click at [246, 313] on button "+" at bounding box center [239, 310] width 29 height 15
type input "06/09/2025 20:33"
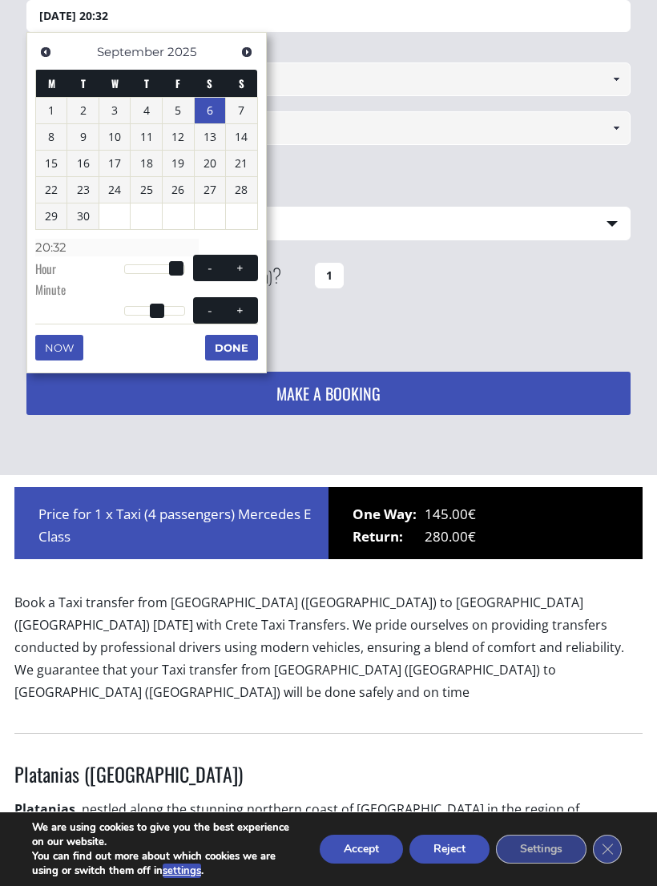
type input "20:33"
click at [245, 308] on span at bounding box center [239, 310] width 13 height 13
type input "06/09/2025 20:34"
type input "20:34"
click at [244, 308] on span at bounding box center [239, 310] width 13 height 13
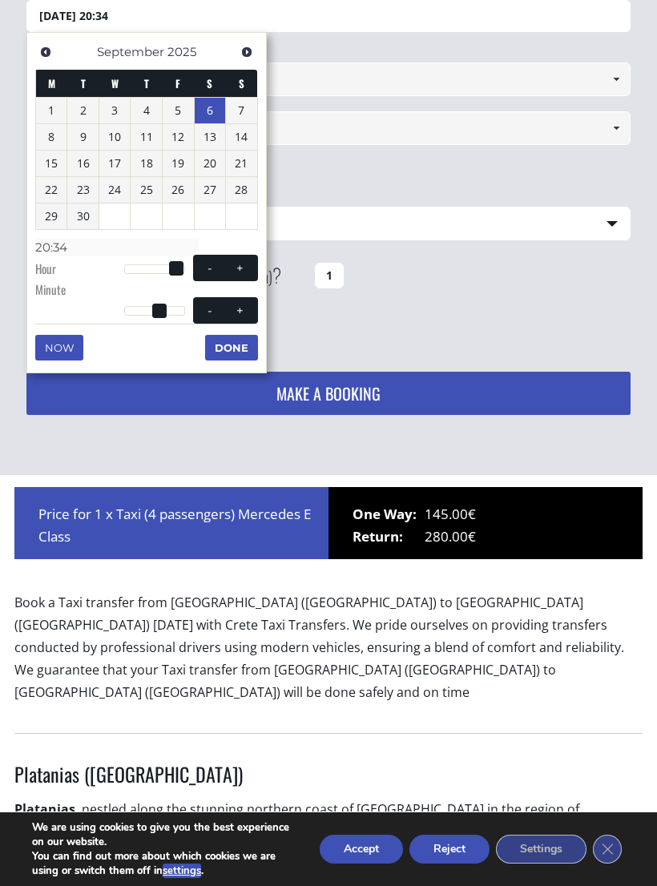
type input "06/09/2025 20:35"
type input "20:35"
click at [243, 341] on button "Done" at bounding box center [231, 348] width 53 height 26
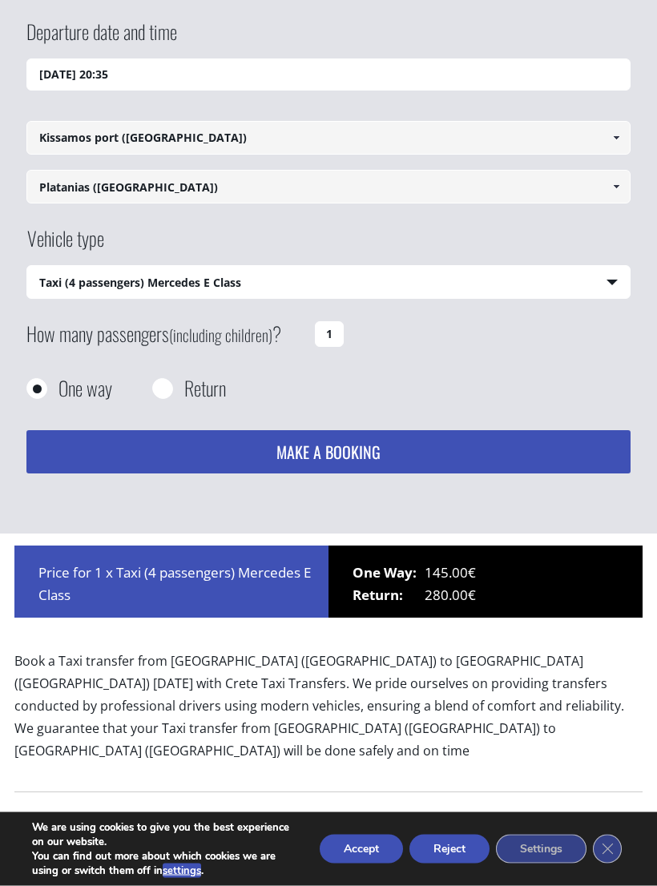
scroll to position [172, 0]
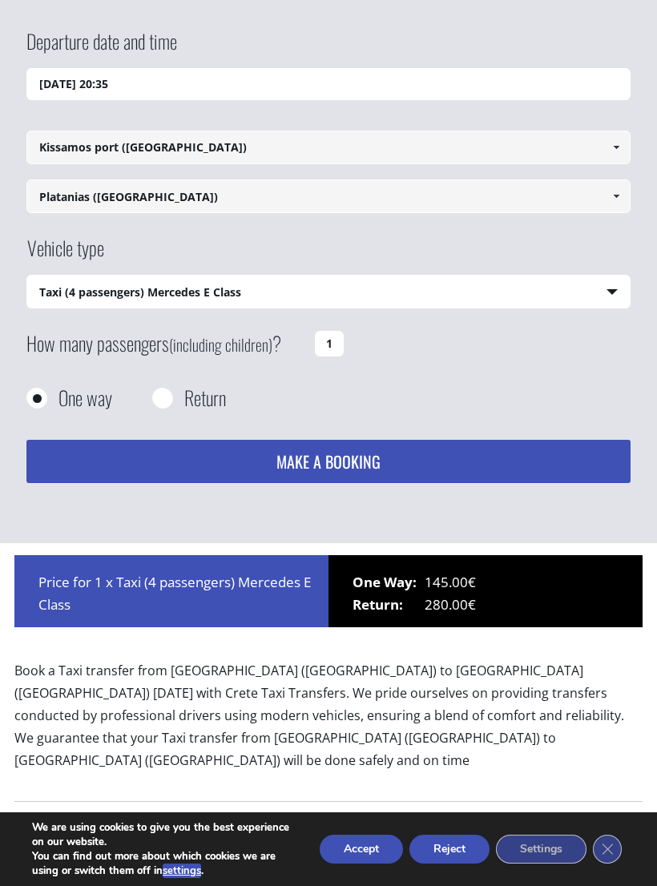
click at [604, 204] on link at bounding box center [617, 197] width 26 height 34
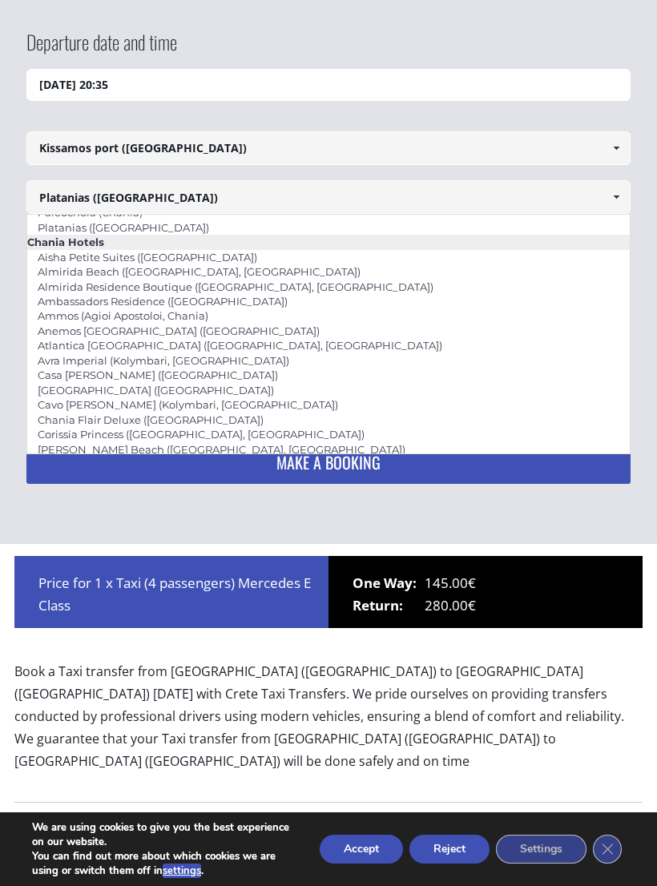
scroll to position [248, 0]
click at [200, 352] on link "Avra Imperial (Kolymbari, [GEOGRAPHIC_DATA])" at bounding box center [163, 359] width 273 height 22
type input "Avra Imperial (Kolymbari, [GEOGRAPHIC_DATA])"
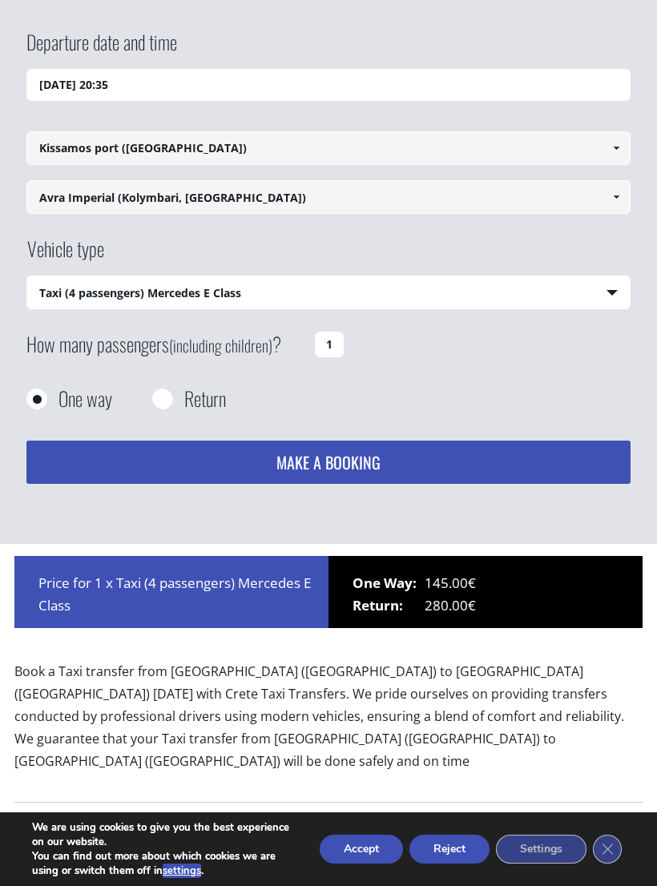
click at [584, 293] on select "Select vehicle type Taxi (4 passengers) Mercedes E Class Mini Van (7 passengers…" at bounding box center [328, 294] width 603 height 34
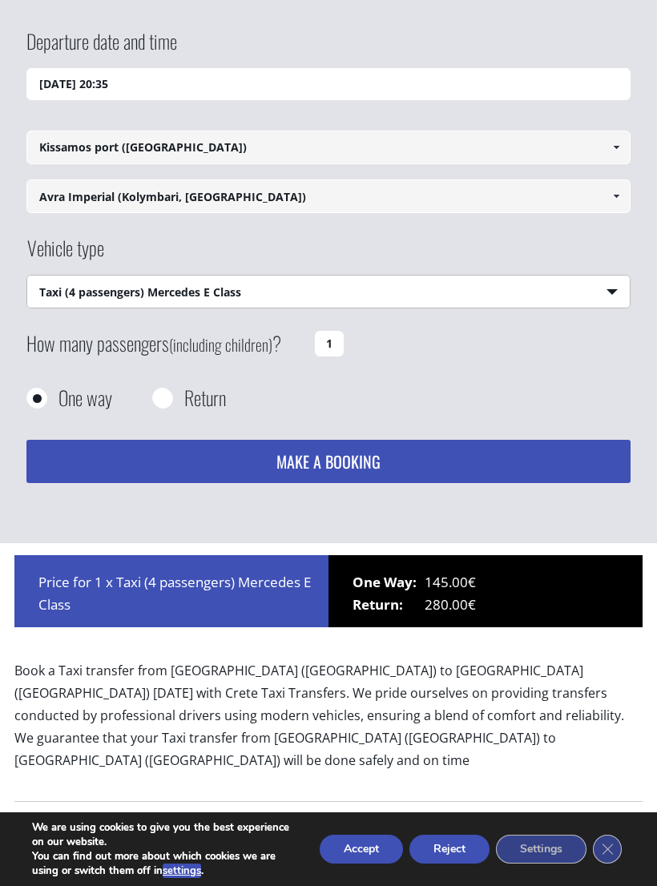
click at [336, 346] on input "1" at bounding box center [329, 344] width 29 height 26
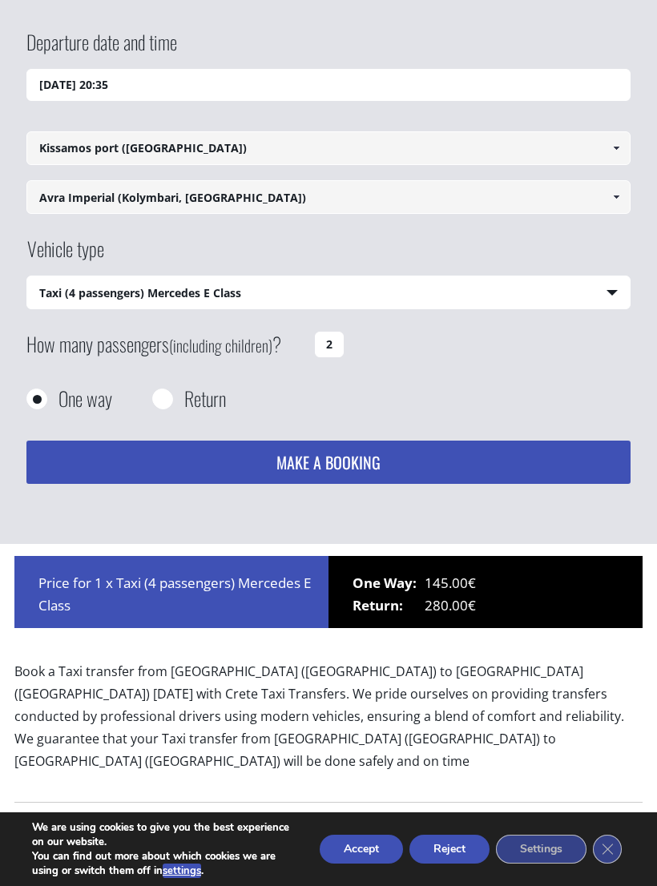
type input "2"
click at [439, 457] on button "MAKE A BOOKING" at bounding box center [328, 462] width 604 height 43
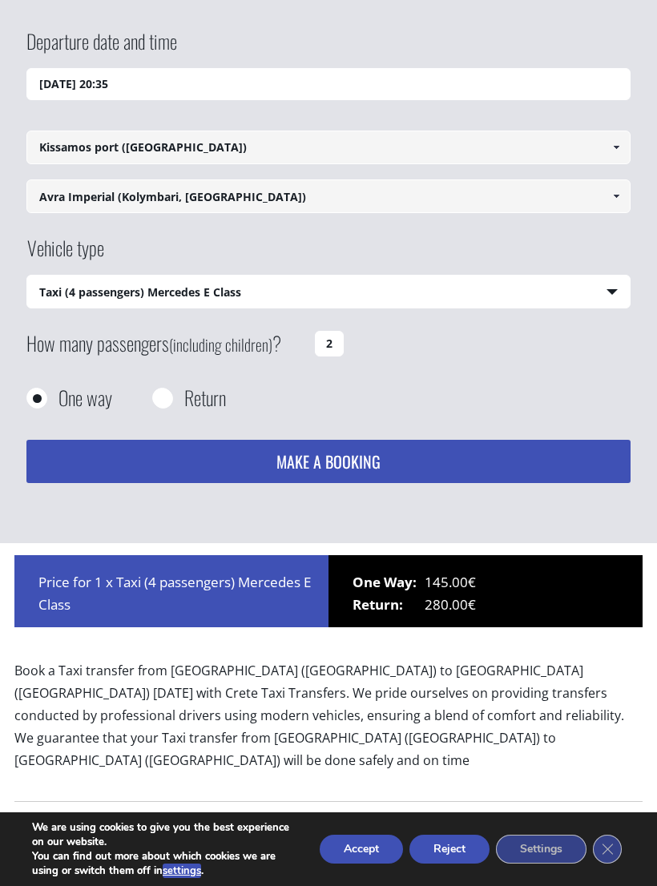
scroll to position [0, 0]
